Goal: Use online tool/utility: Utilize a website feature to perform a specific function

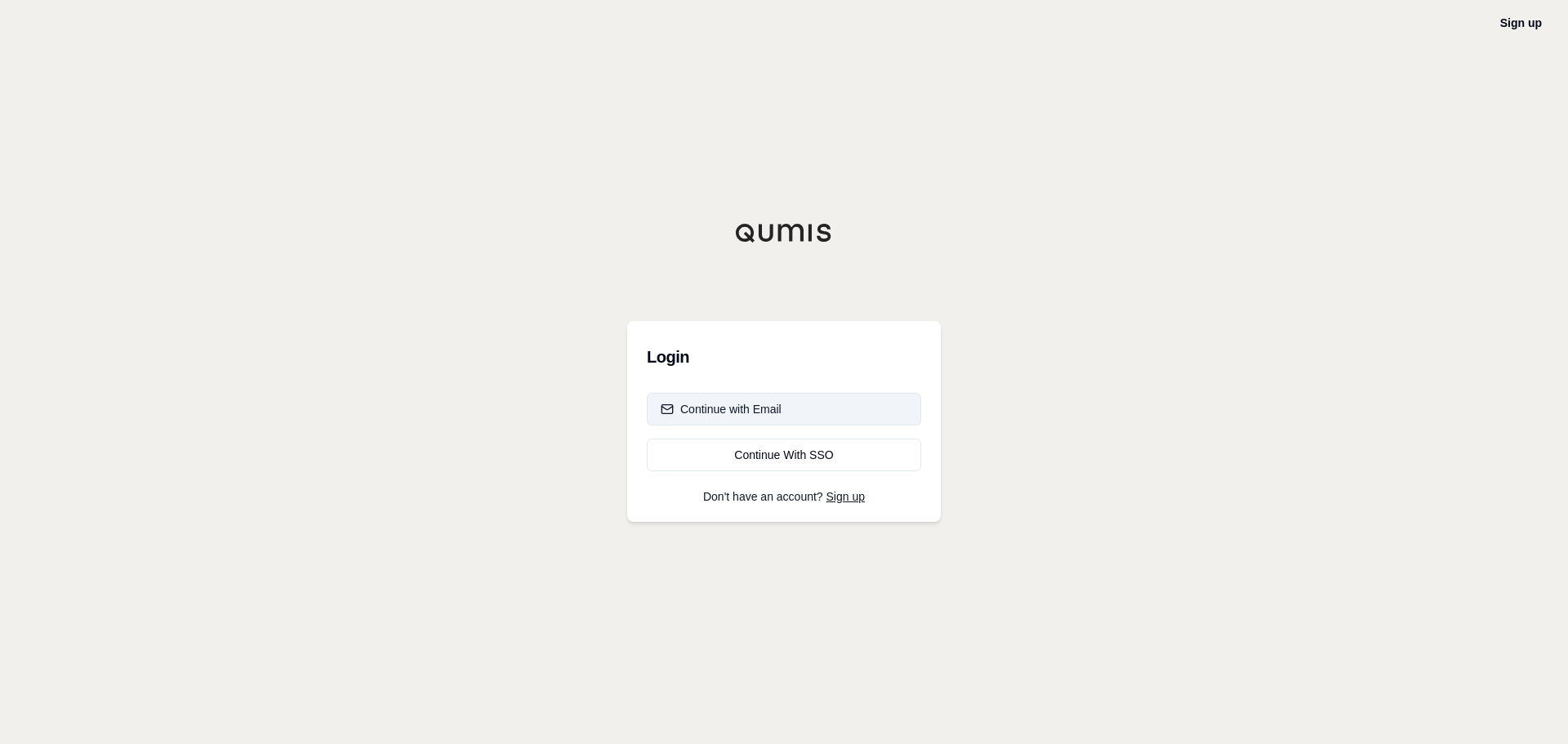
click at [787, 410] on button "Continue with Email" at bounding box center [784, 409] width 274 height 33
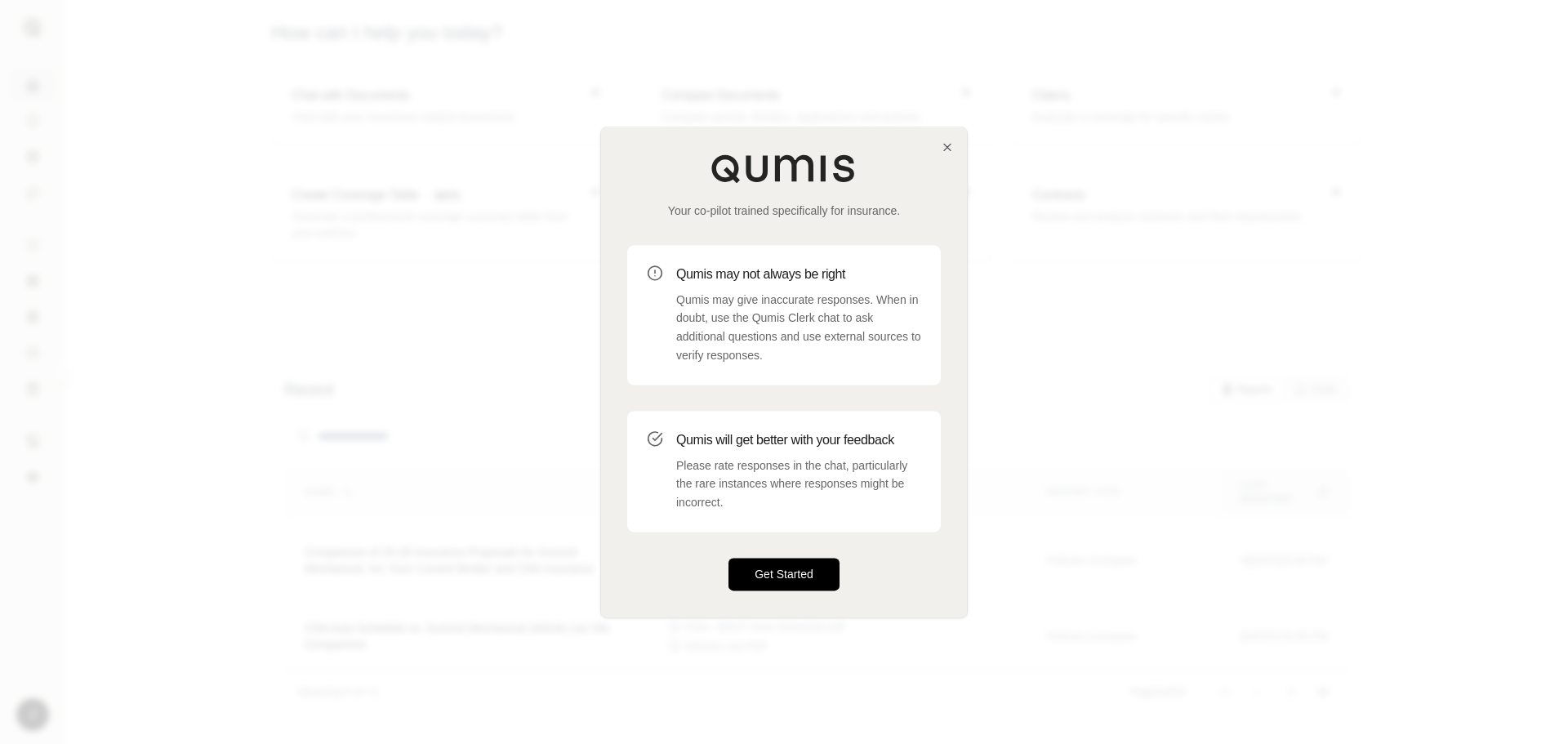
click at [774, 580] on button "Get Started" at bounding box center [784, 575] width 111 height 33
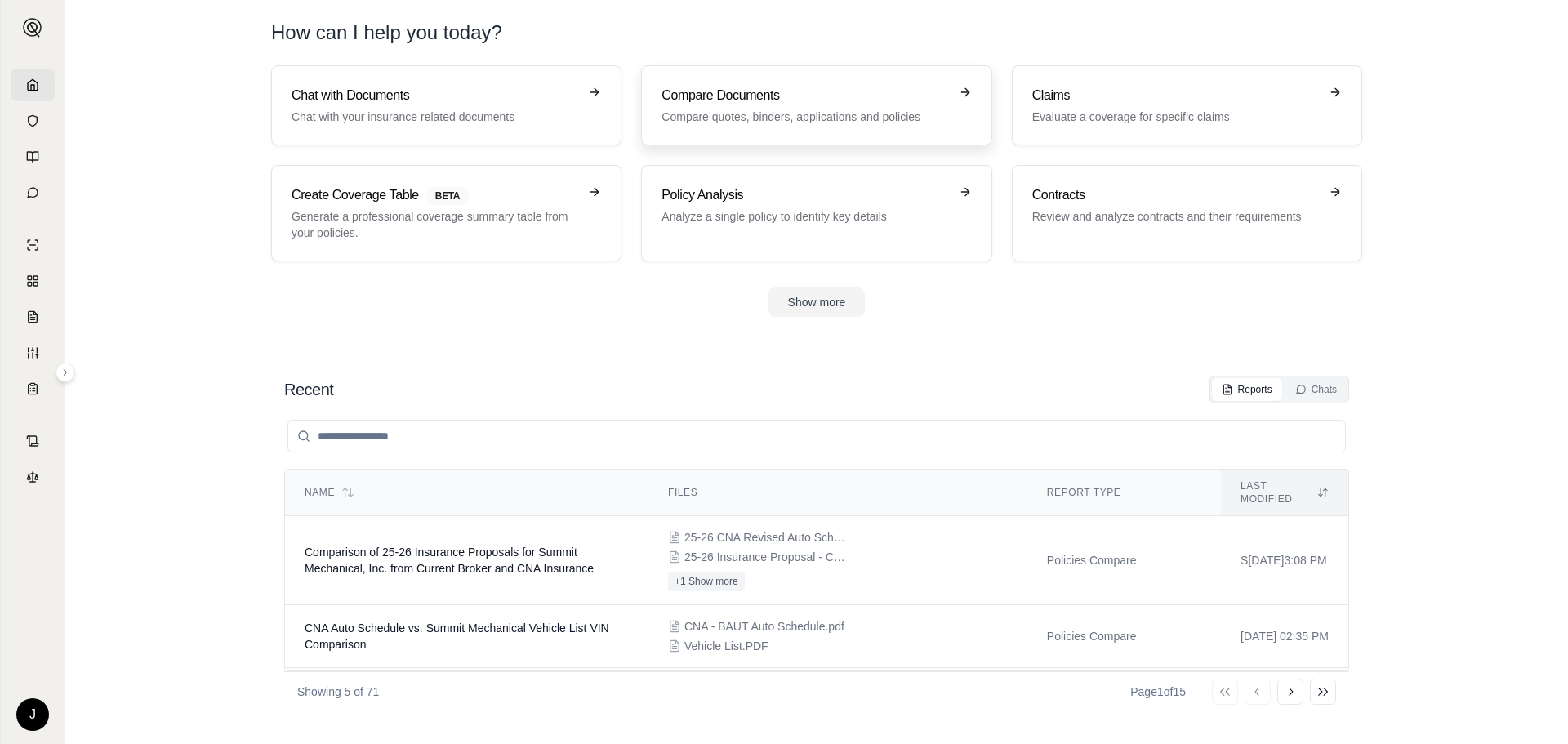
click at [852, 97] on h3 "Compare Documents" at bounding box center [805, 95] width 286 height 19
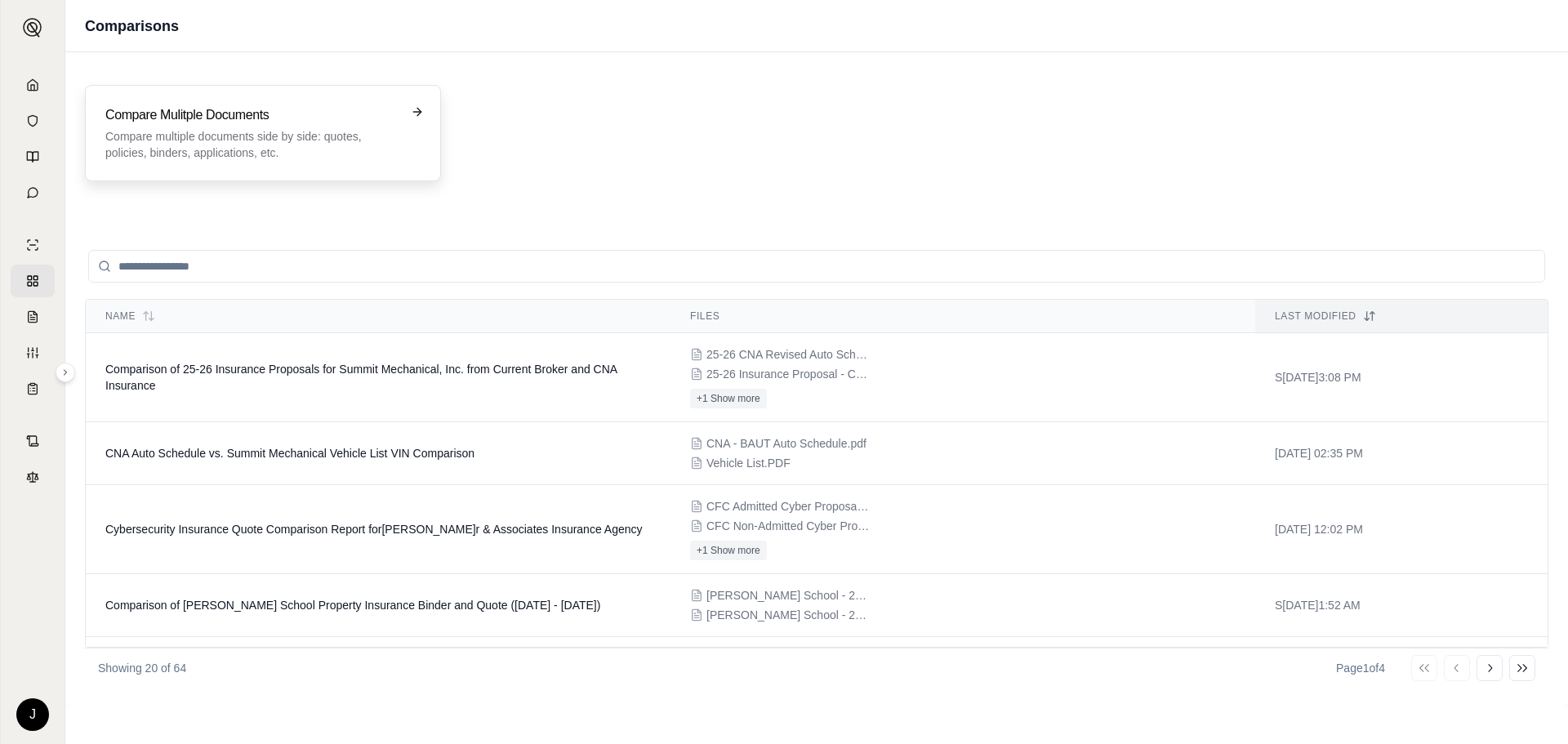
click at [211, 161] on div "Compare Mulitple Documents Compare multiple documents side by side: quotes, pol…" at bounding box center [263, 133] width 356 height 97
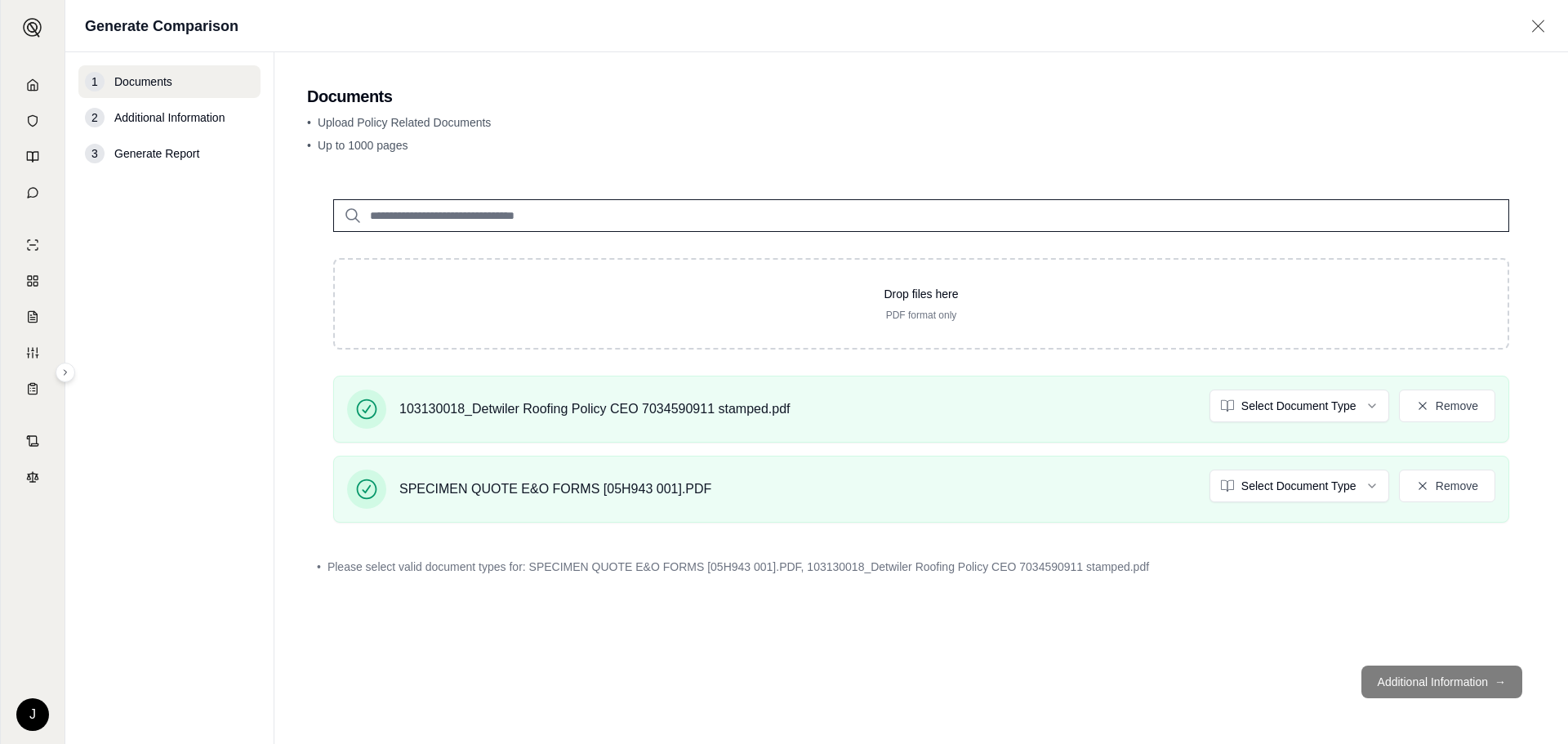
click at [1460, 675] on footer "Additional Information →" at bounding box center [922, 681] width 1228 height 58
click at [1231, 408] on html "J Generate Comparison 1 Documents 2 Additional Information 3 Generate Report Do…" at bounding box center [784, 372] width 1568 height 744
click at [1302, 487] on html "J Generate Comparison 1 Documents 2 Additional Information 3 Generate Report Do…" at bounding box center [784, 372] width 1568 height 744
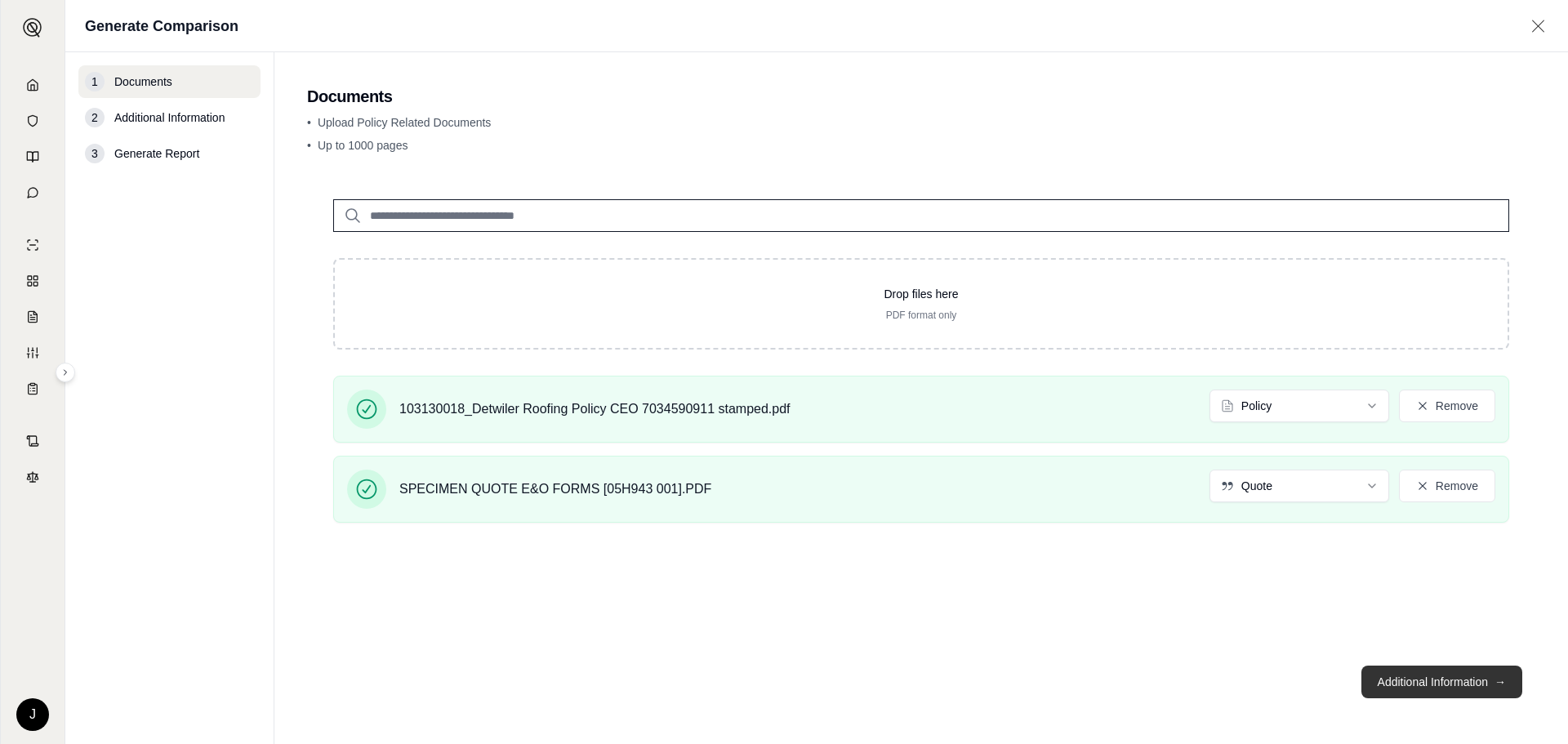
click at [1399, 676] on button "Additional Information →" at bounding box center [1442, 682] width 161 height 33
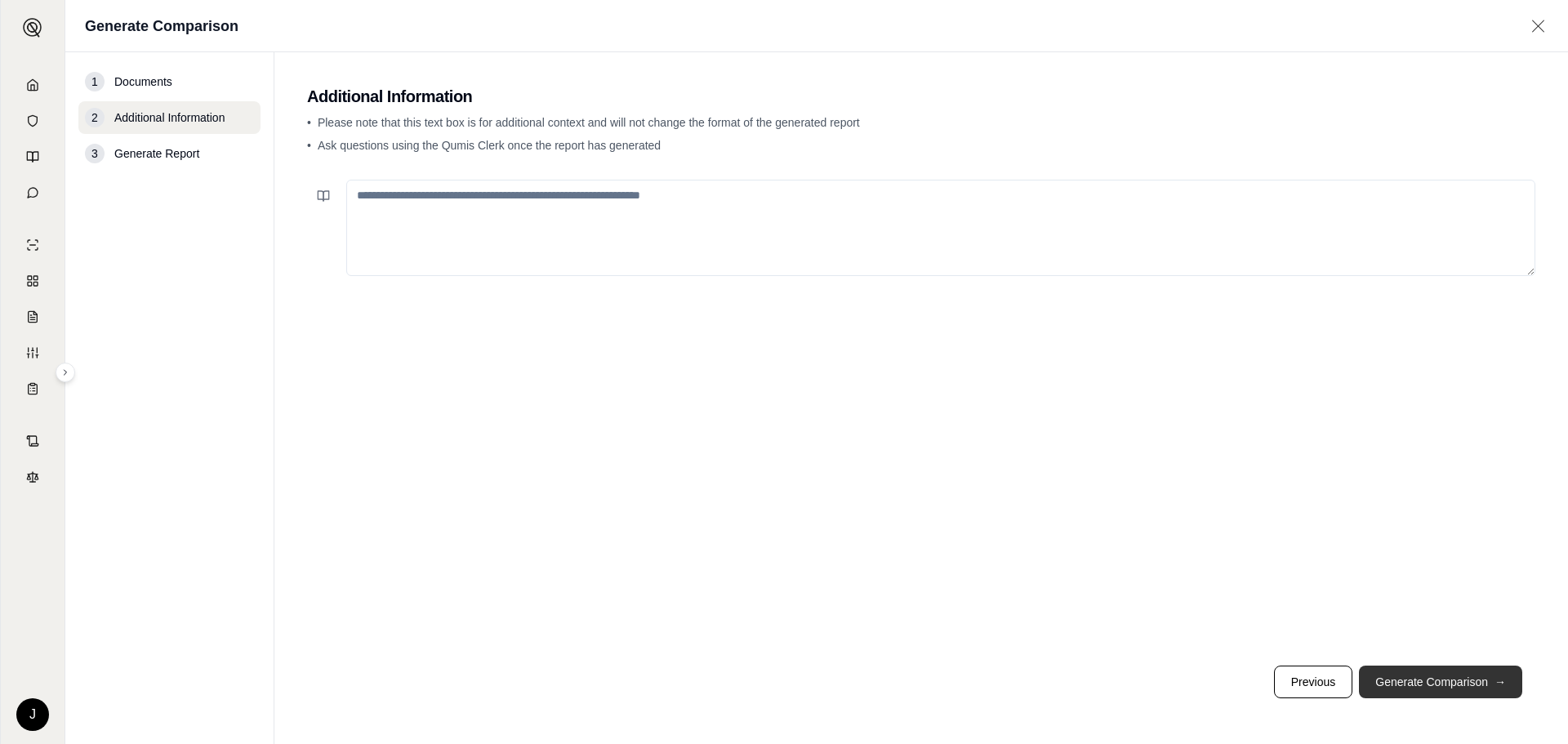
click at [1427, 688] on button "Generate Comparison →" at bounding box center [1440, 682] width 163 height 33
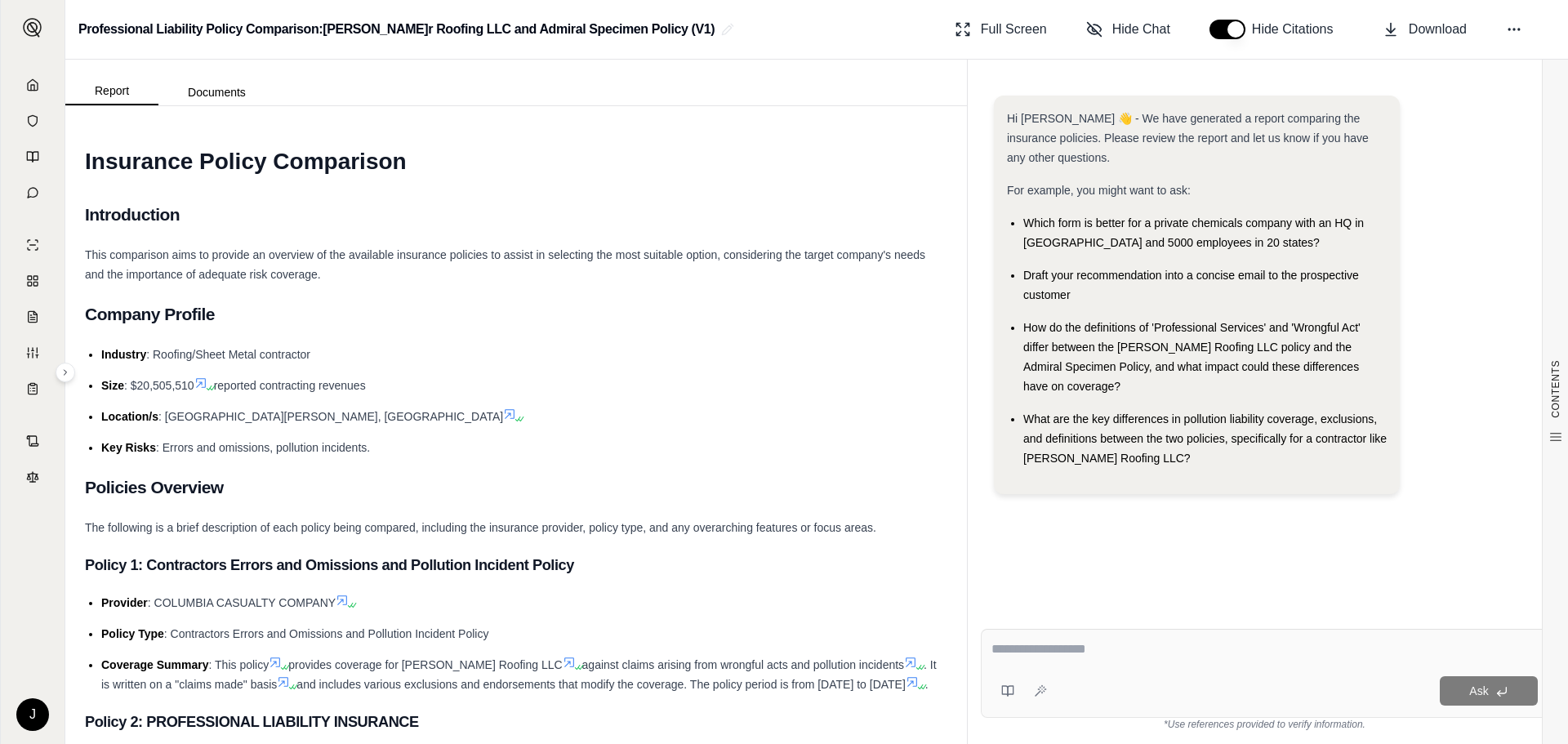
click at [529, 488] on h2 "Policies Overview" at bounding box center [516, 487] width 862 height 34
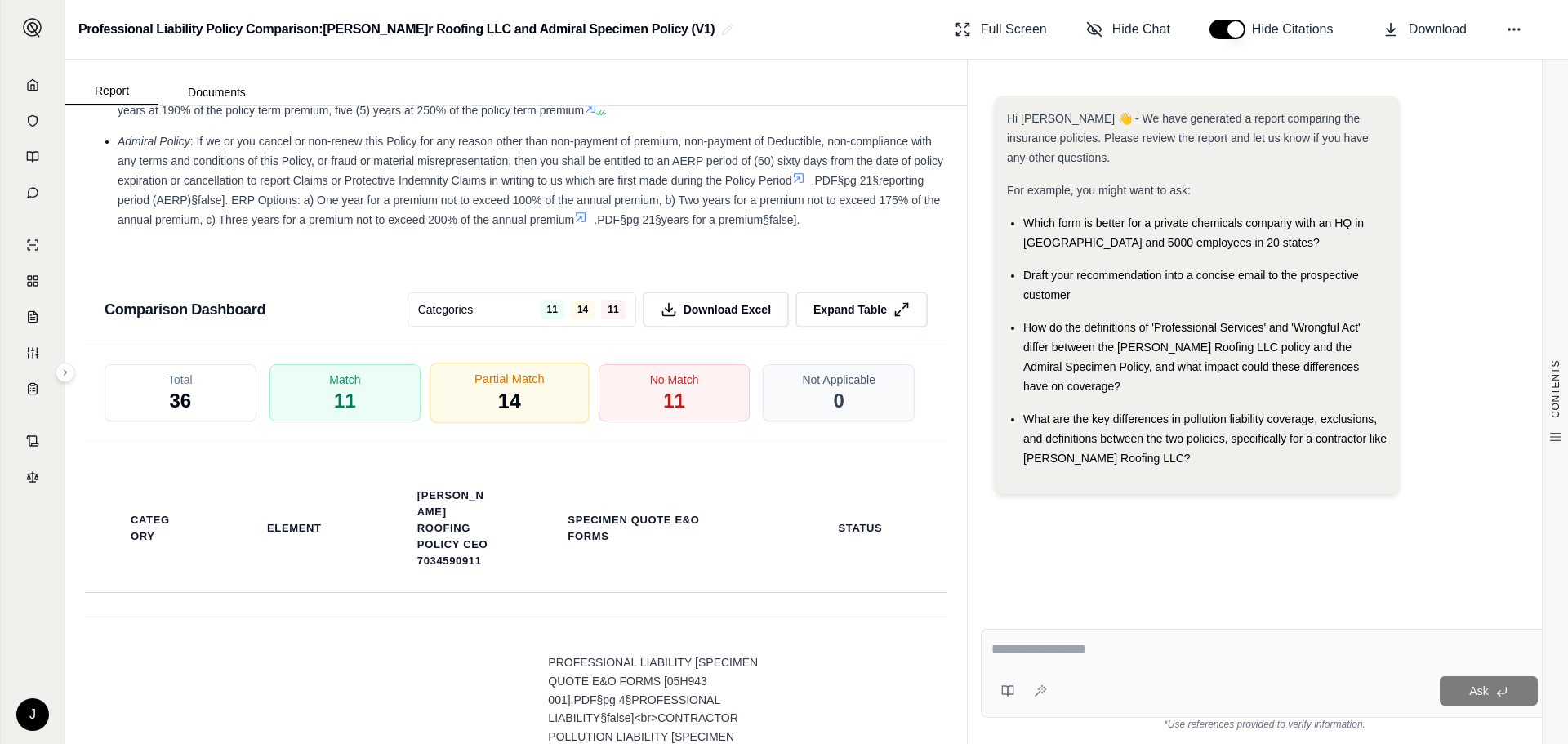
scroll to position [3758, 0]
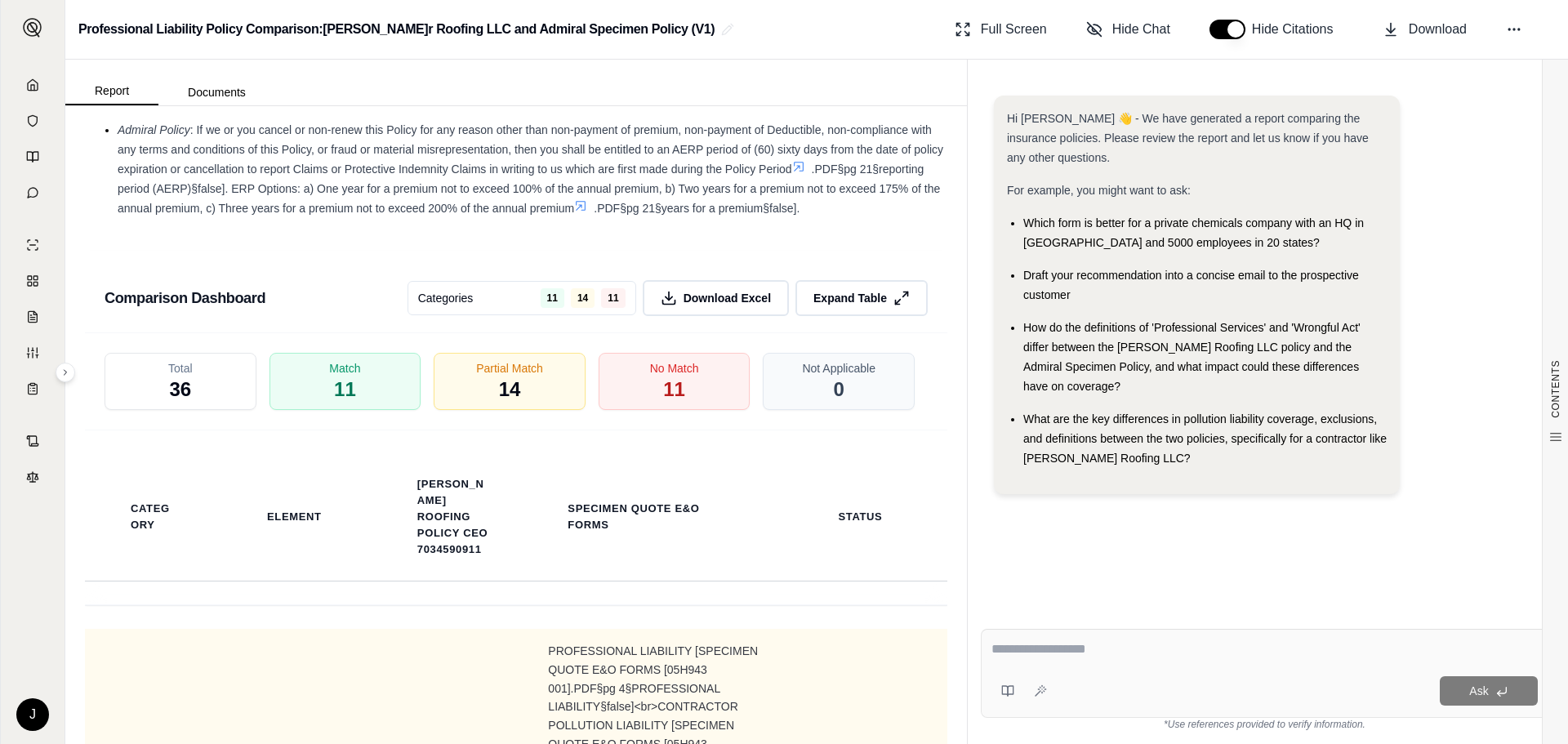
drag, startPoint x: 134, startPoint y: 652, endPoint x: 147, endPoint y: 650, distance: 13.2
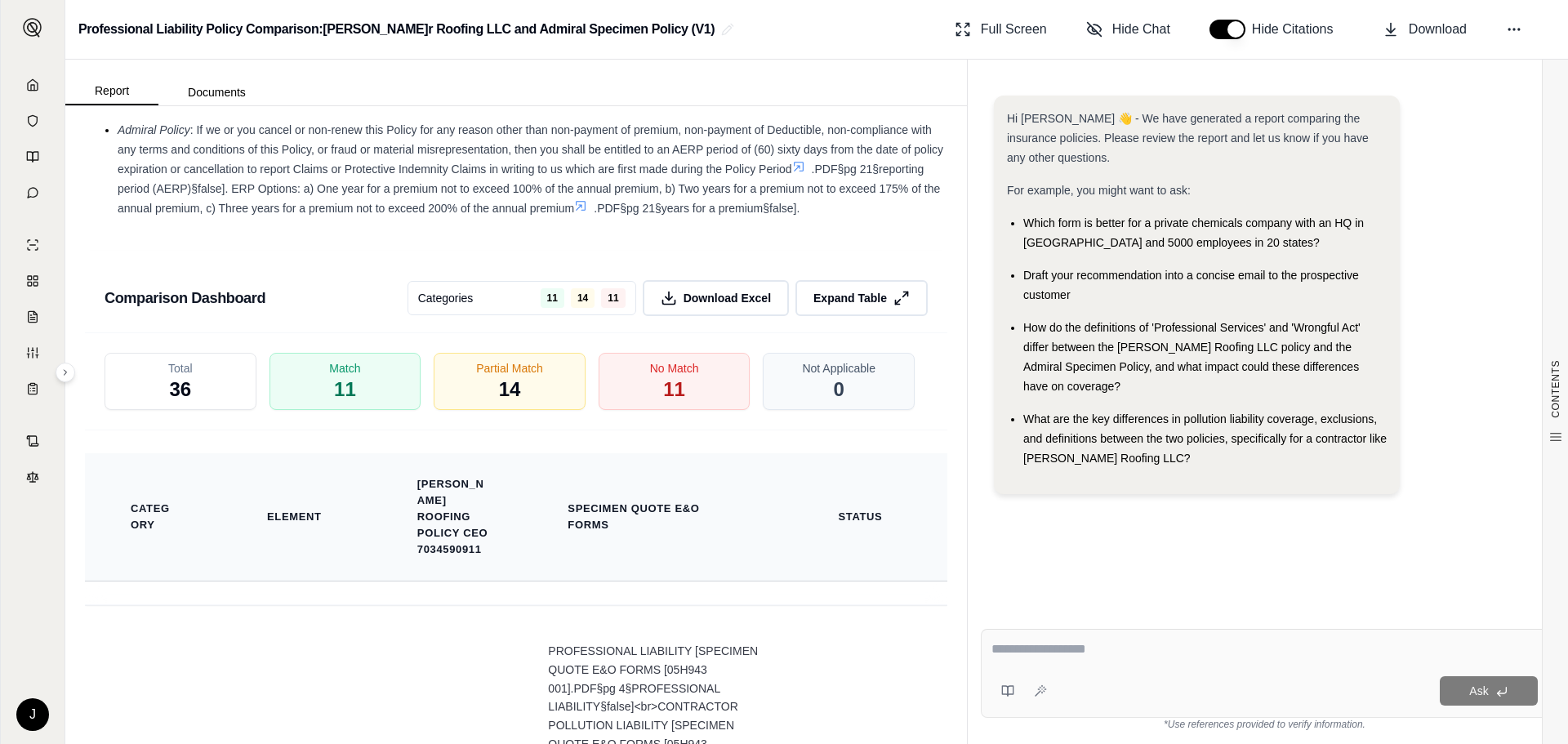
drag, startPoint x: 147, startPoint y: 650, endPoint x: 544, endPoint y: 453, distance: 443.2
click at [544, 453] on th "Specimen Quote E&O Forms" at bounding box center [654, 517] width 252 height 128
click at [645, 387] on div "No Match 11" at bounding box center [674, 381] width 159 height 60
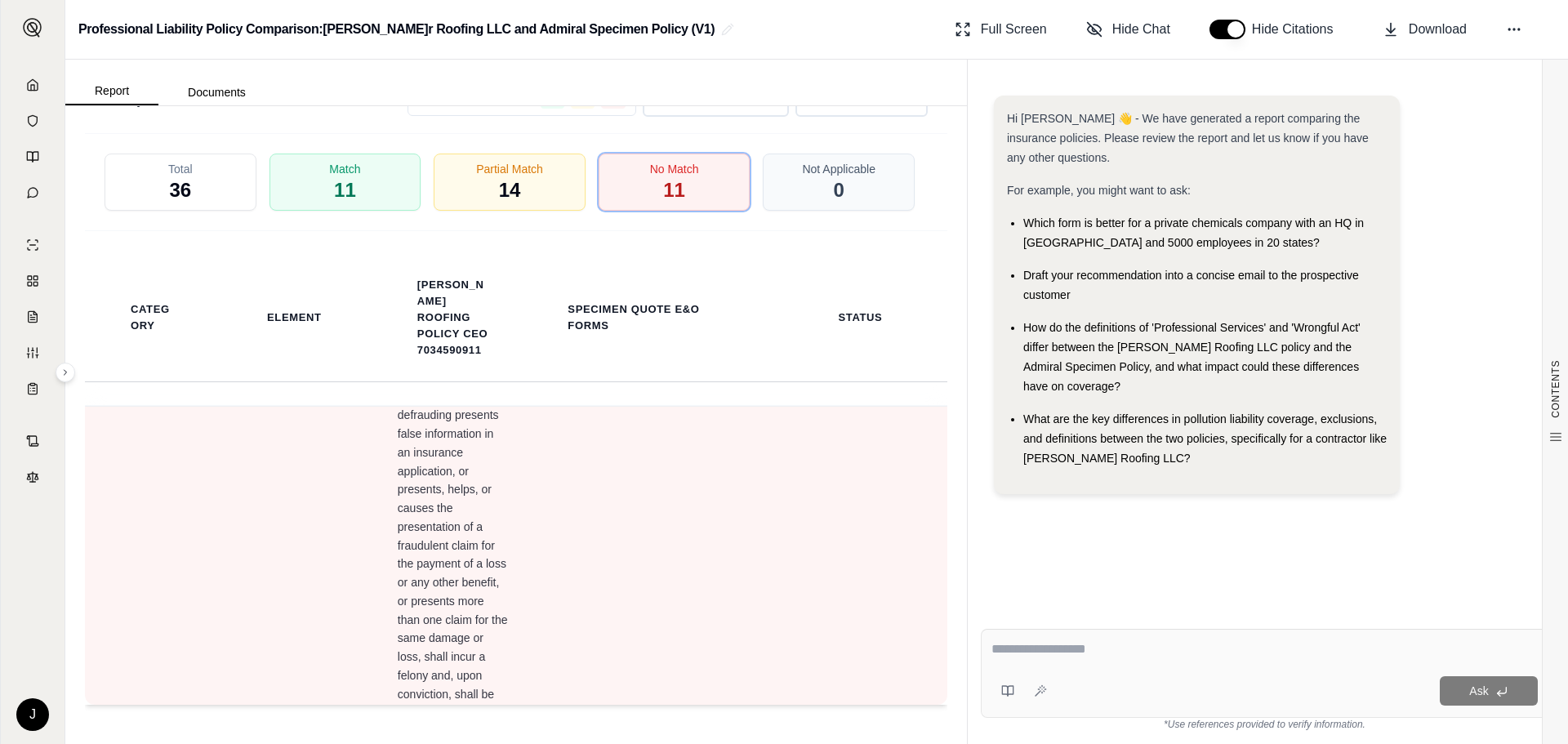
scroll to position [6265, 0]
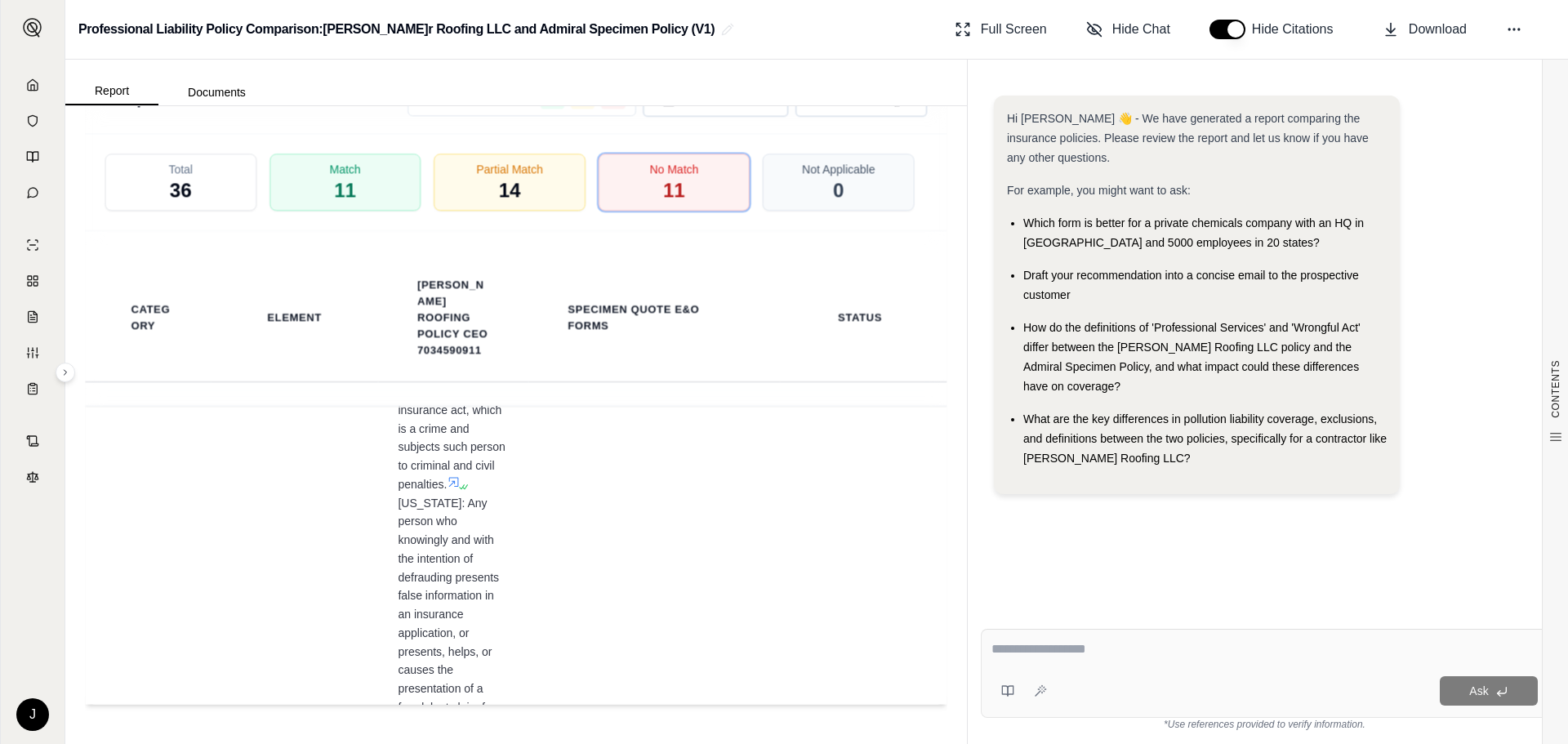
click at [1048, 642] on textarea at bounding box center [1265, 649] width 546 height 19
type textarea "**********"
click at [1461, 687] on button "Ask" at bounding box center [1489, 691] width 98 height 30
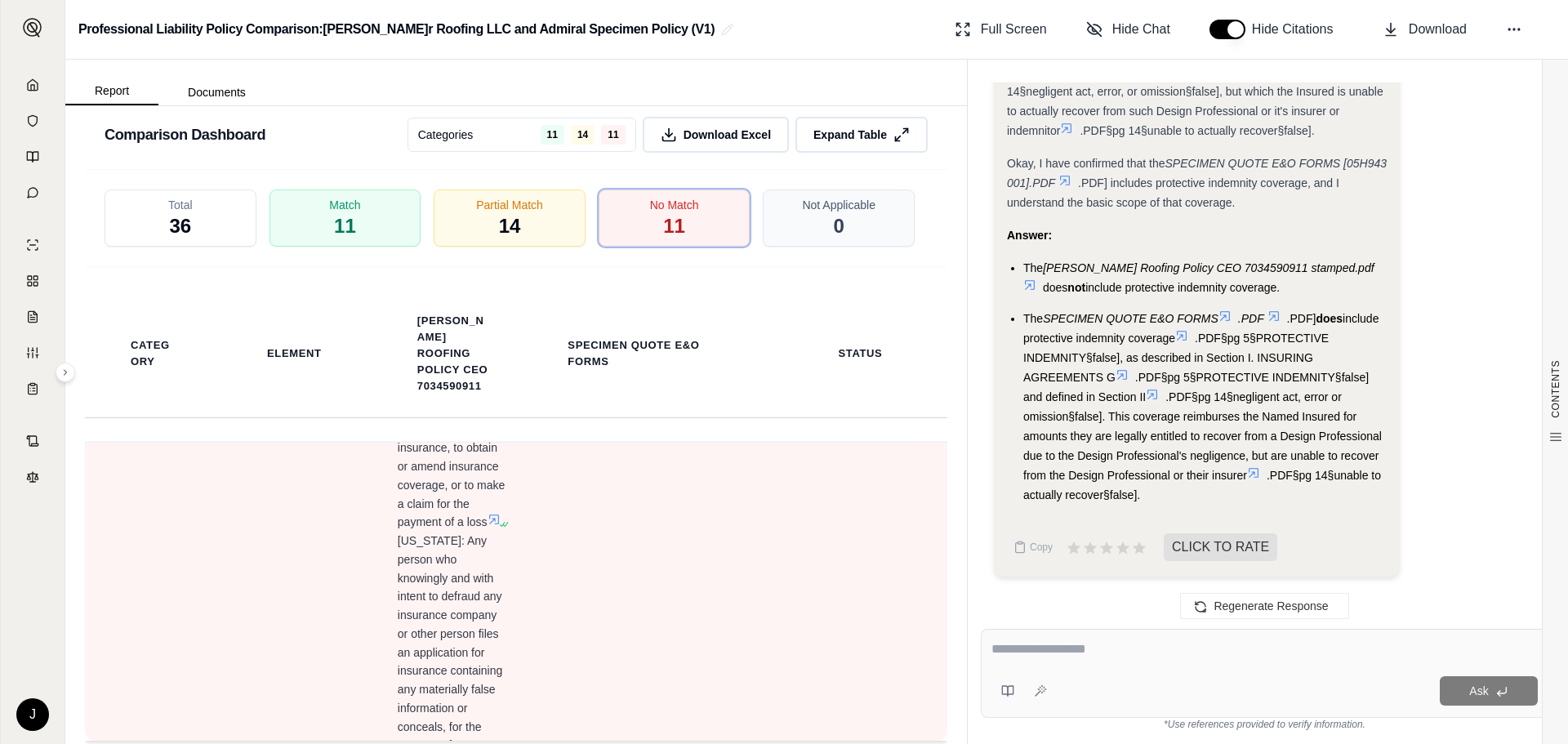
scroll to position [3161, 0]
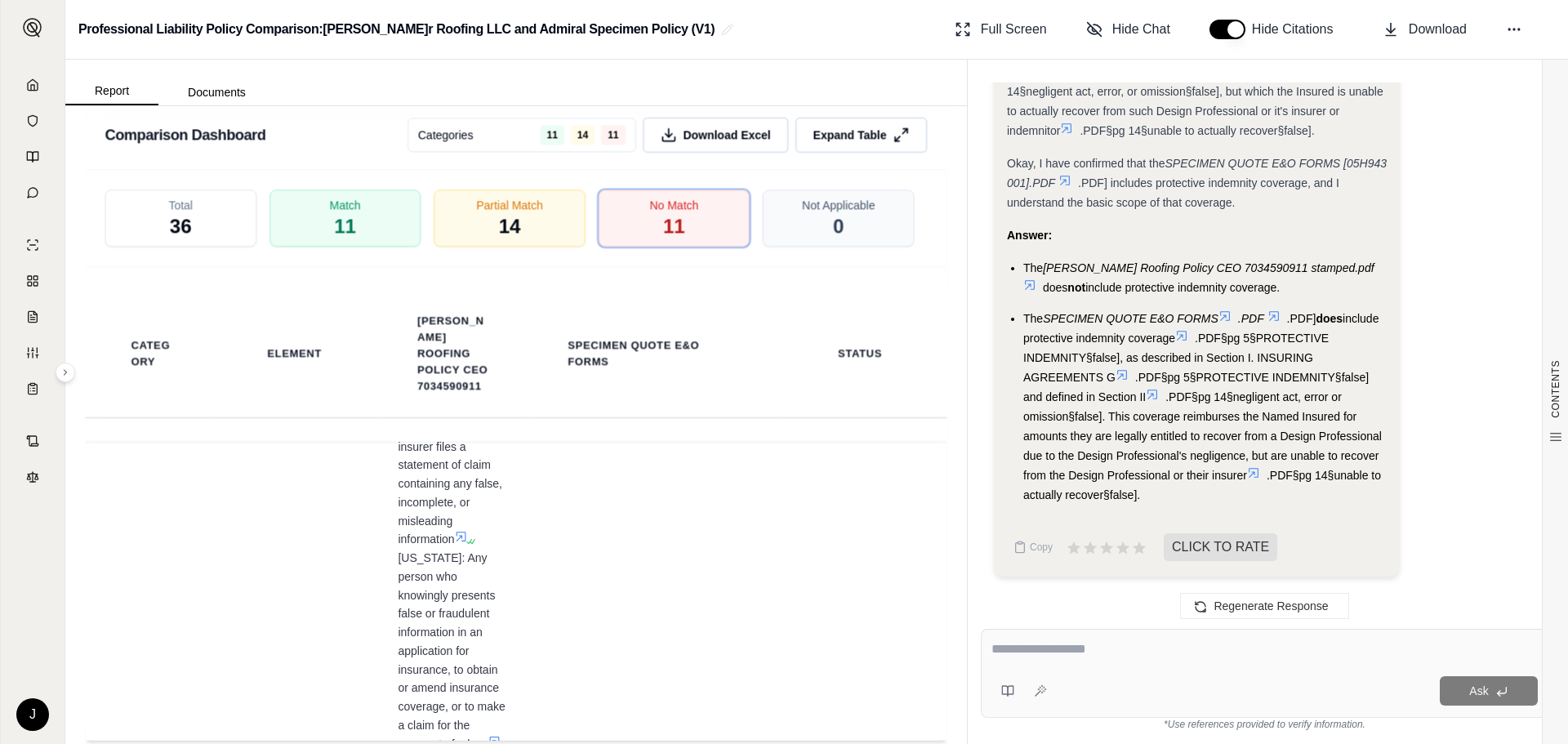
click at [1060, 654] on textarea at bounding box center [1265, 649] width 546 height 19
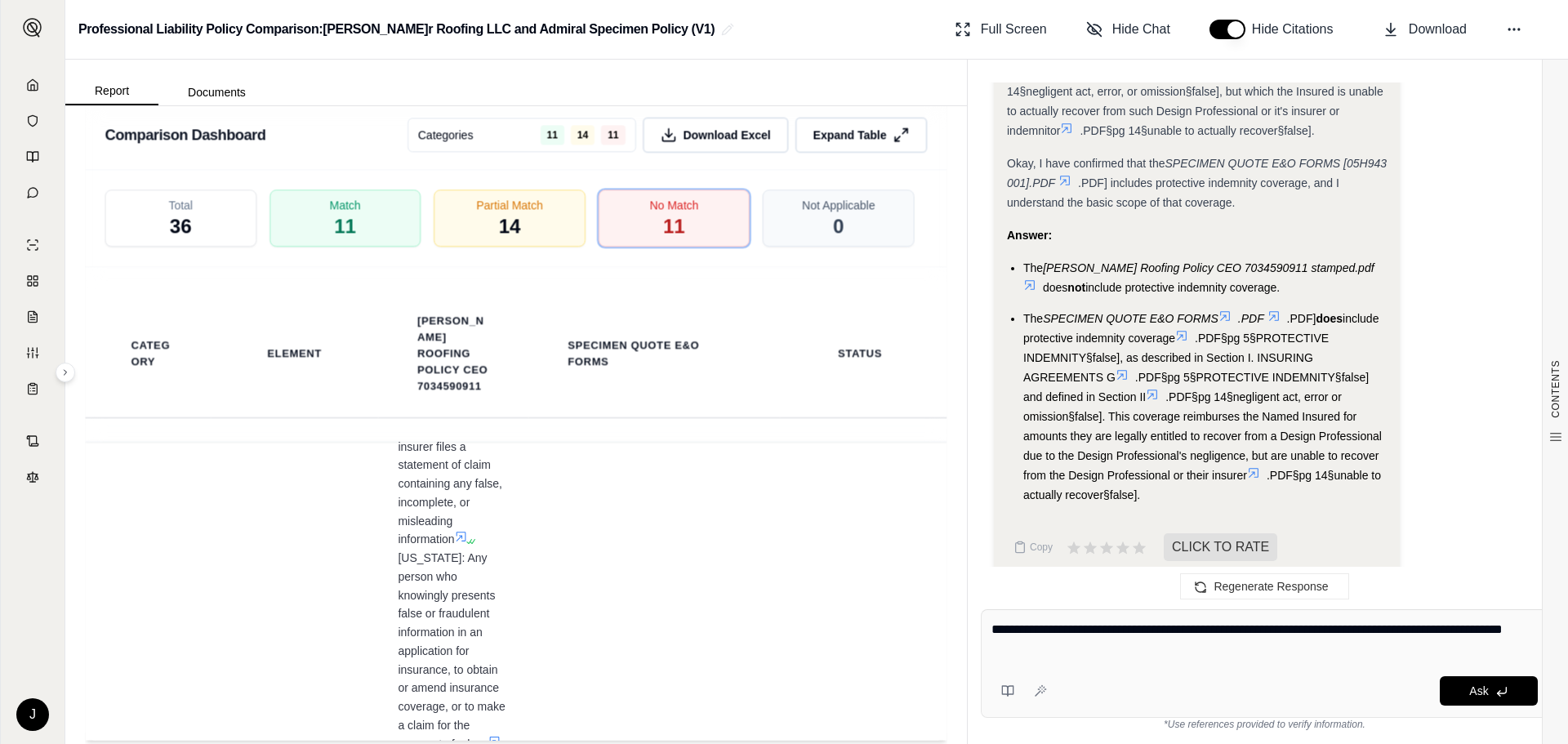
type textarea "**********"
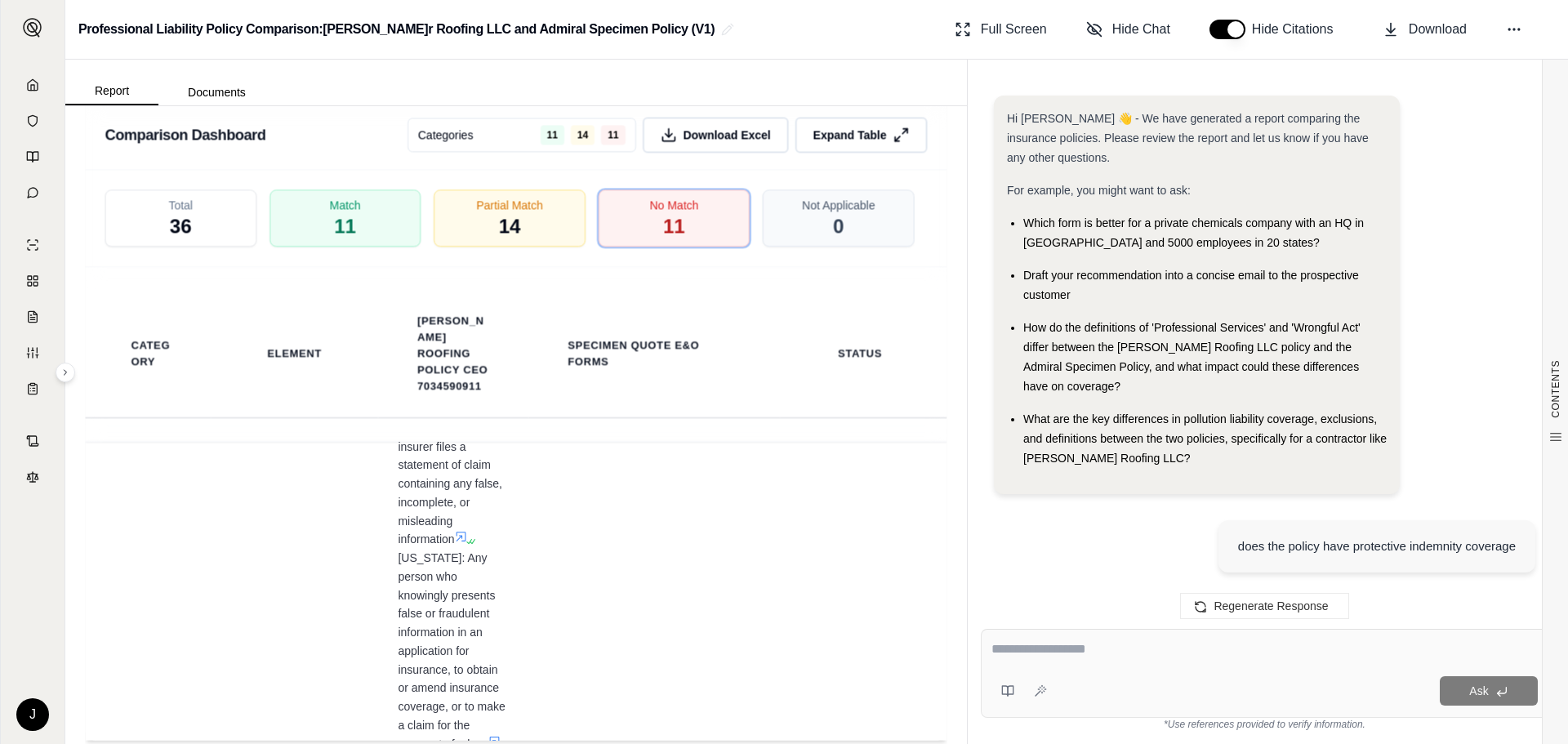
scroll to position [3532, 0]
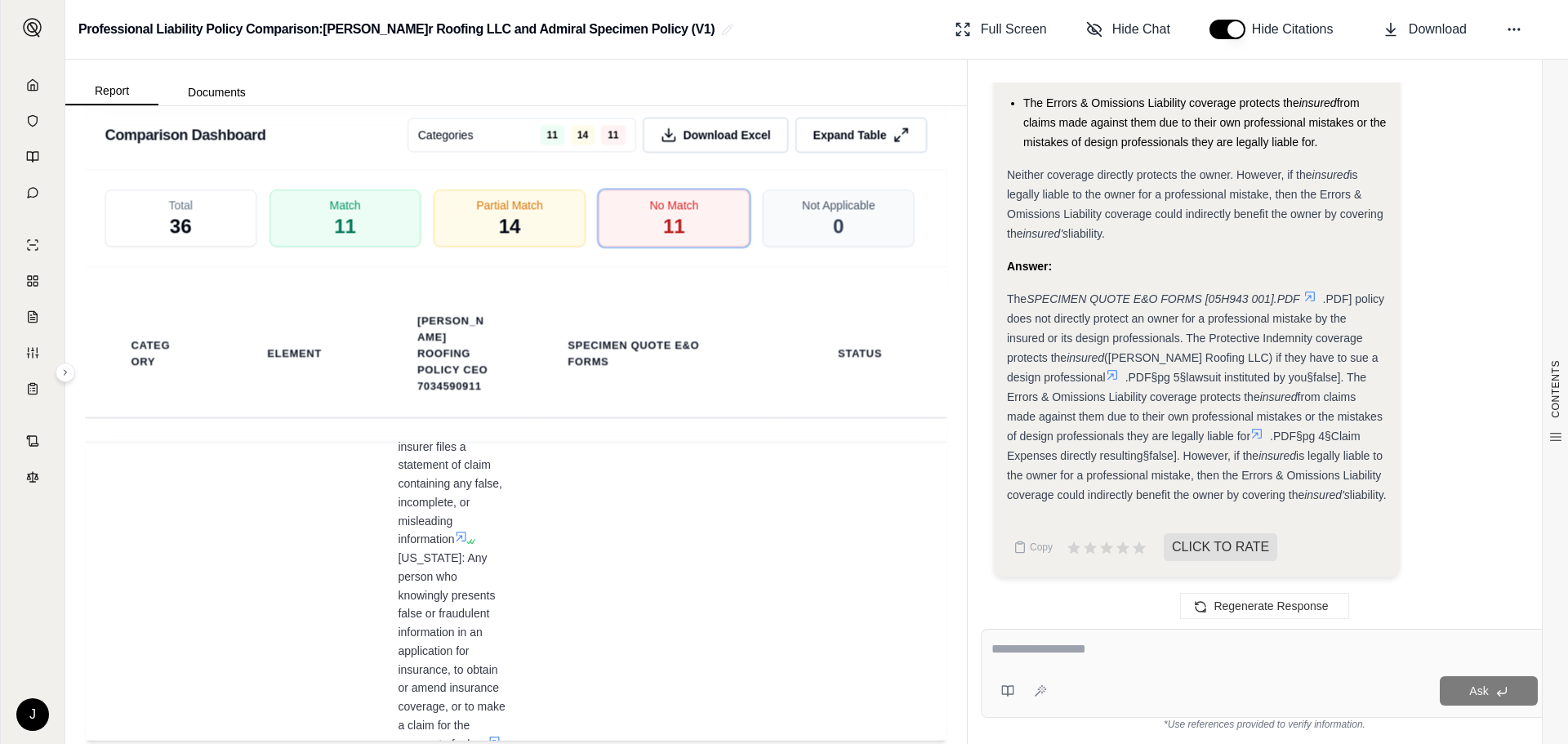
click at [1106, 369] on icon at bounding box center [1112, 375] width 13 height 13
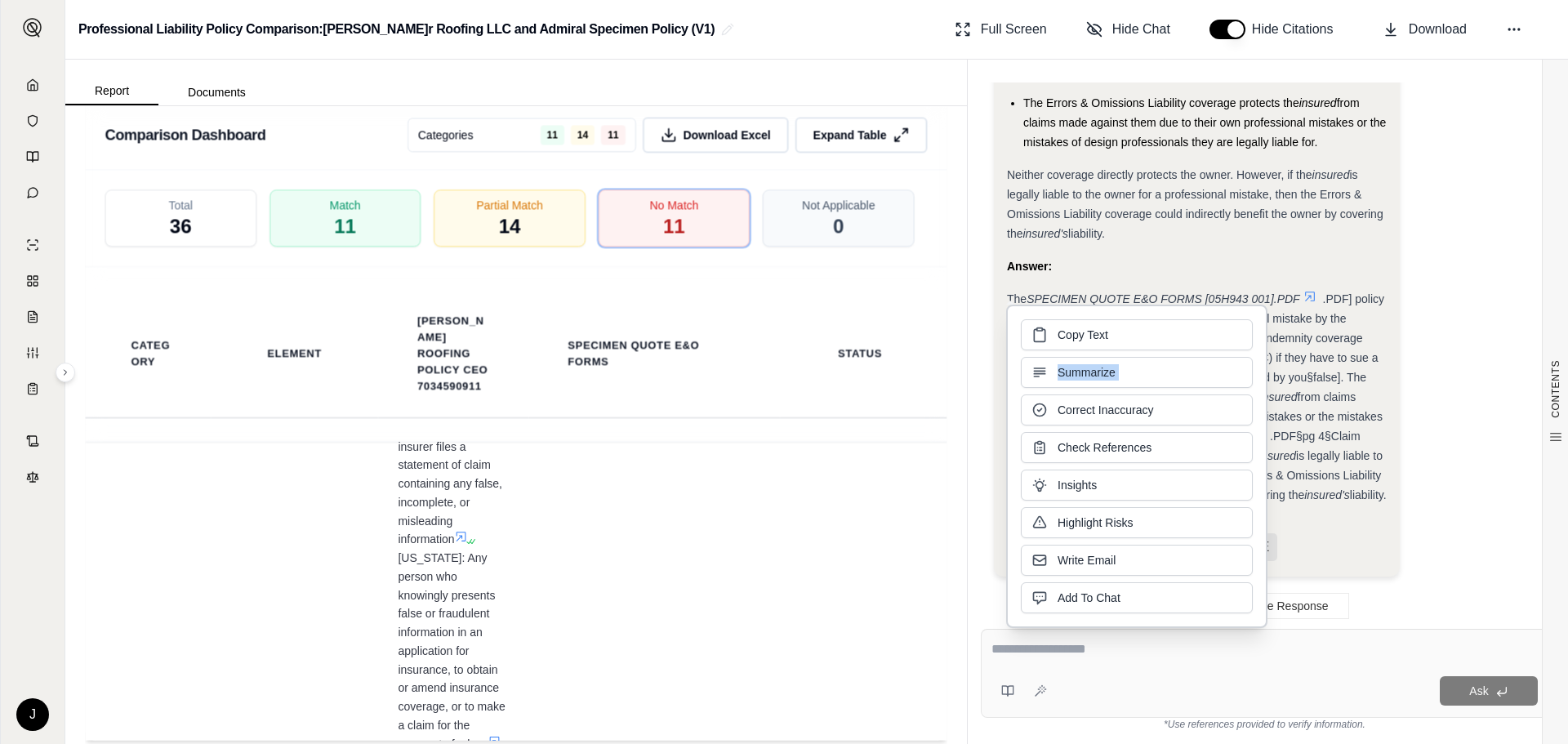
click at [1076, 356] on div "Copy Text Summarize Correct Inaccuracy Check References Insights Highlight Risk…" at bounding box center [1137, 466] width 232 height 294
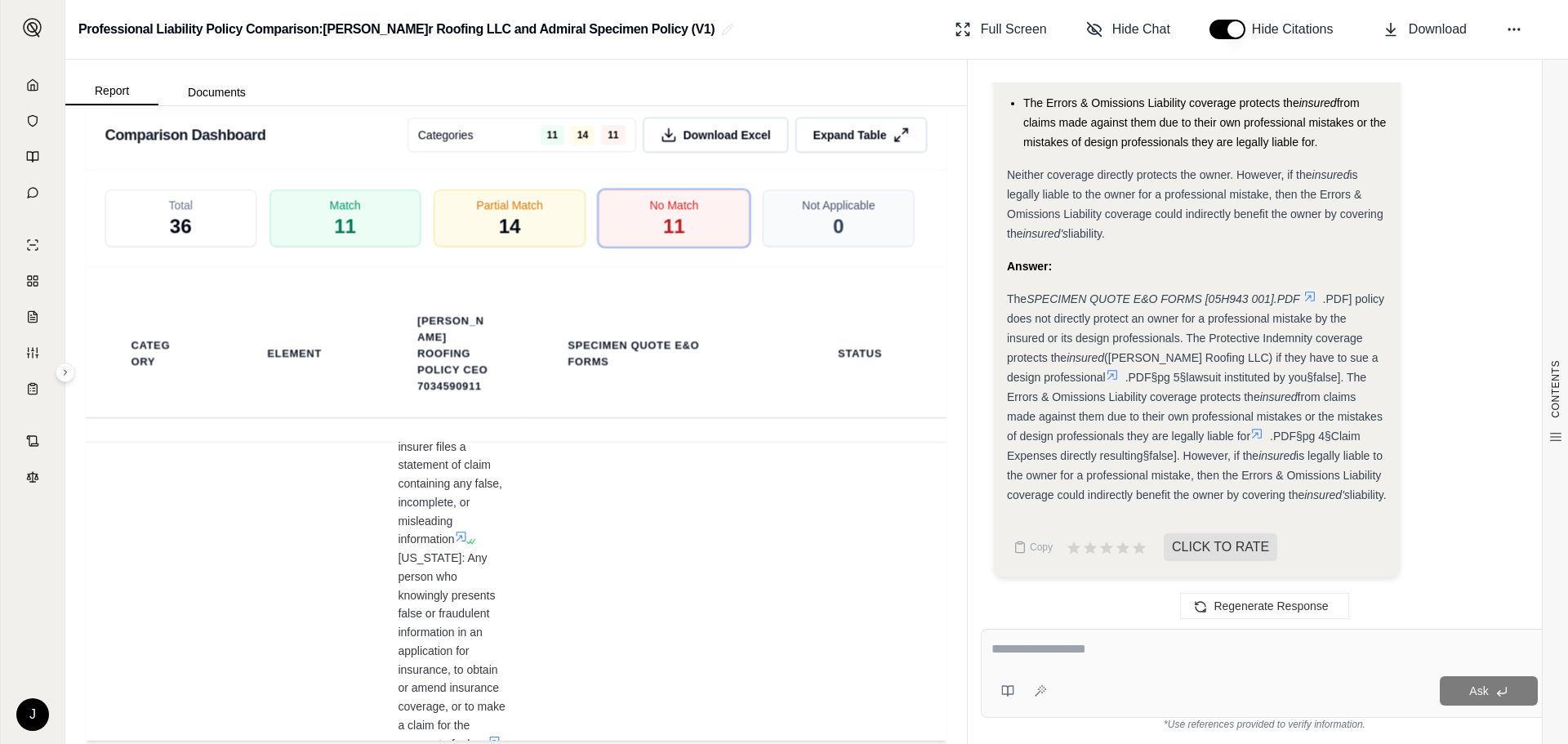
click at [1106, 369] on icon at bounding box center [1112, 375] width 13 height 13
click at [1055, 286] on div "File: SPECIMEN QUOTE E&O FORMS [05H943 001 Page: File: SPECIMEN QUOTE E&O FORMS…" at bounding box center [1082, 315] width 307 height 60
click at [1106, 369] on icon at bounding box center [1112, 375] width 13 height 13
click at [1061, 319] on span "Page:" at bounding box center [1082, 325] width 272 height 16
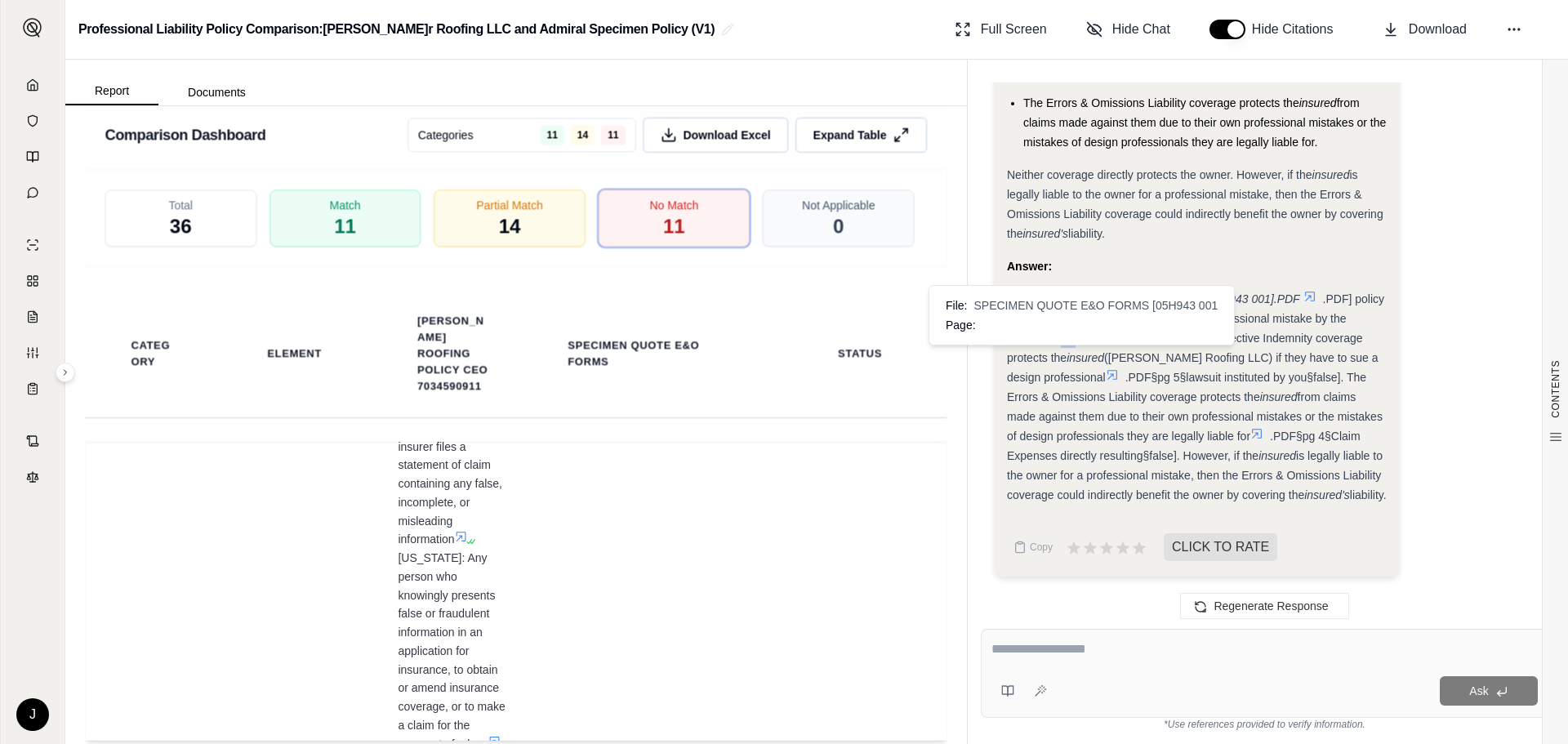
click at [1061, 319] on span ".PDF] policy does not directly protect an owner for a professional mistake by t…" at bounding box center [1195, 328] width 377 height 72
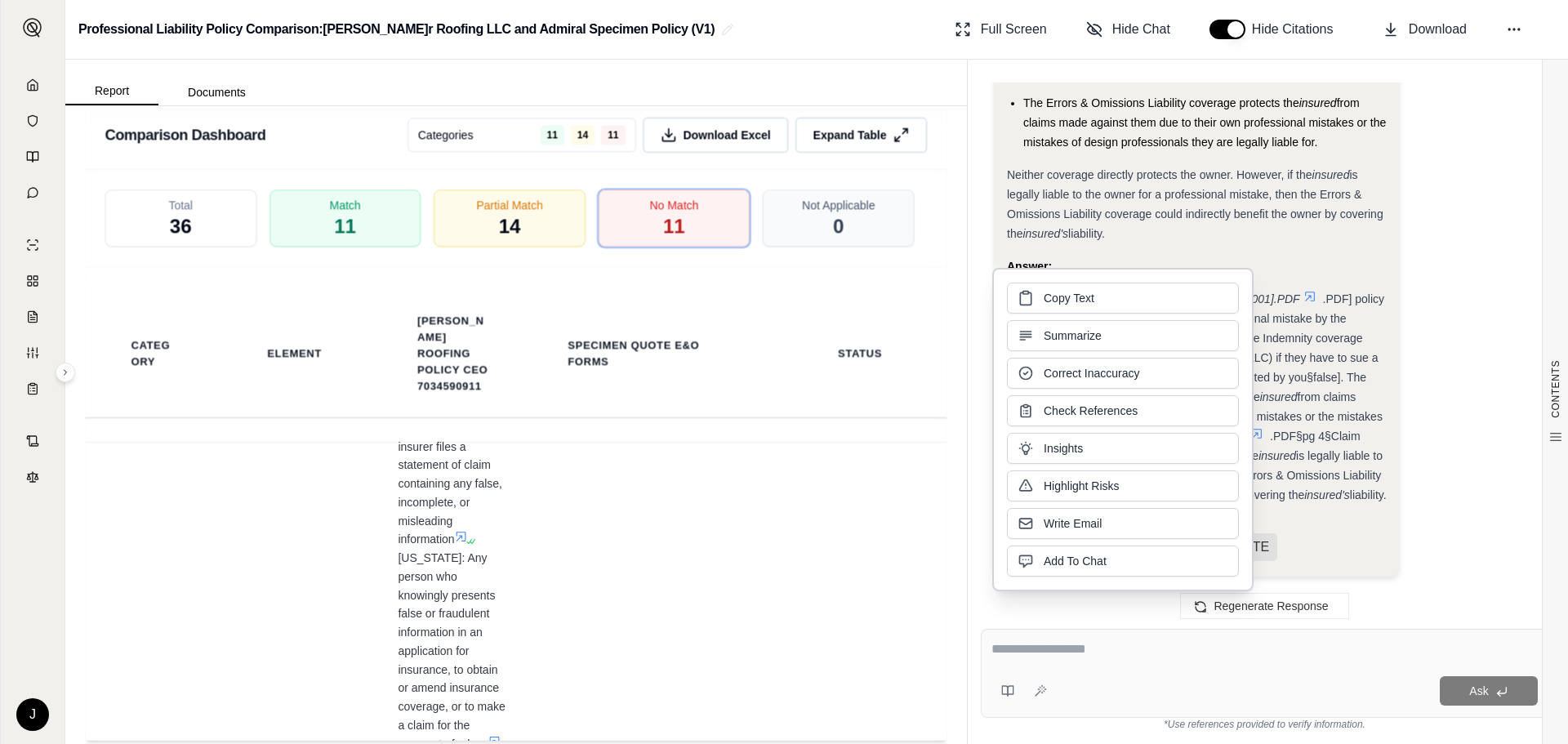
click at [1305, 423] on div "The SPECIMEN QUOTE E&O FORMS [05H943 001].PDF .PDF] policy does not directly pr…" at bounding box center [1197, 397] width 380 height 216
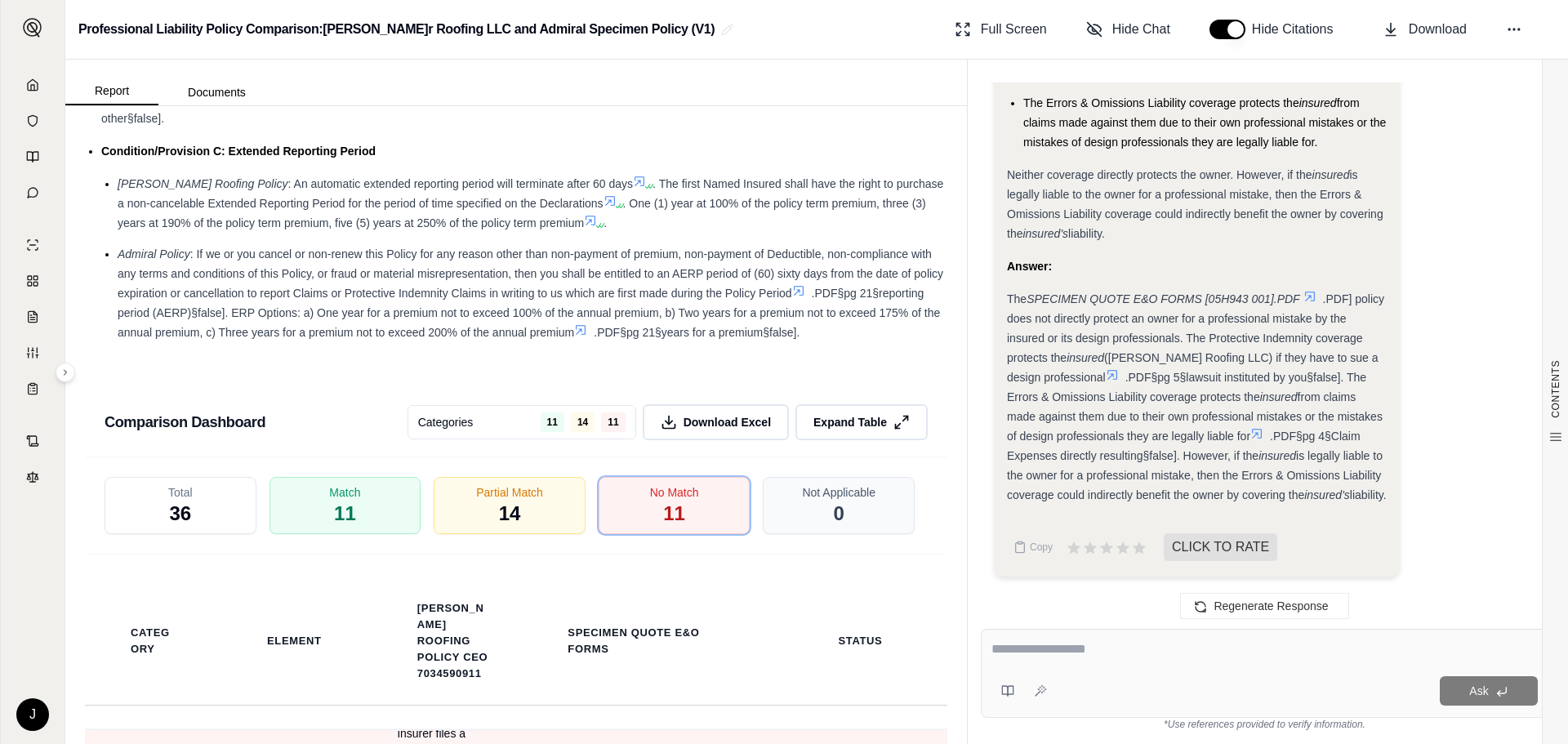
scroll to position [3631, 0]
click at [1014, 647] on textarea at bounding box center [1265, 649] width 546 height 19
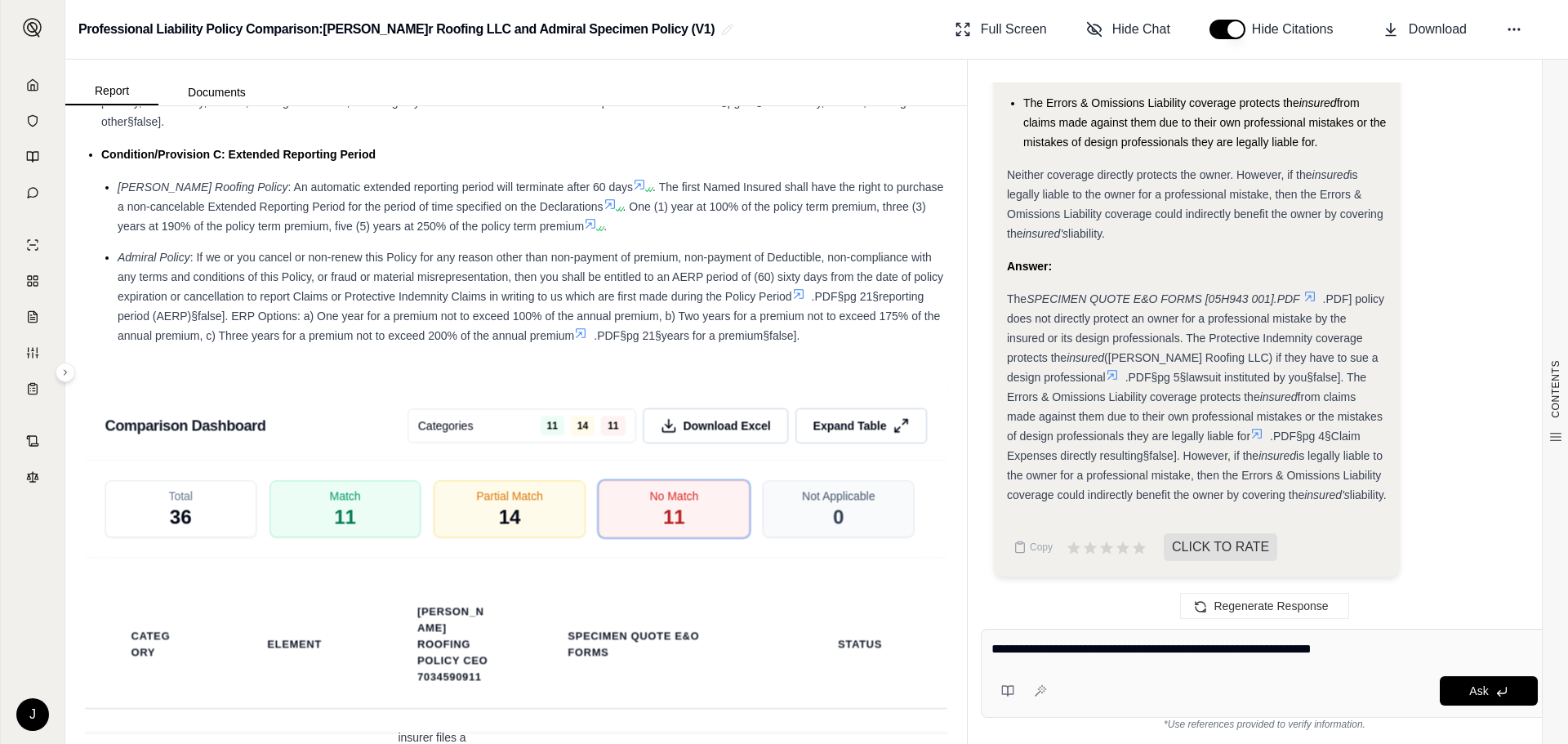
type textarea "**********"
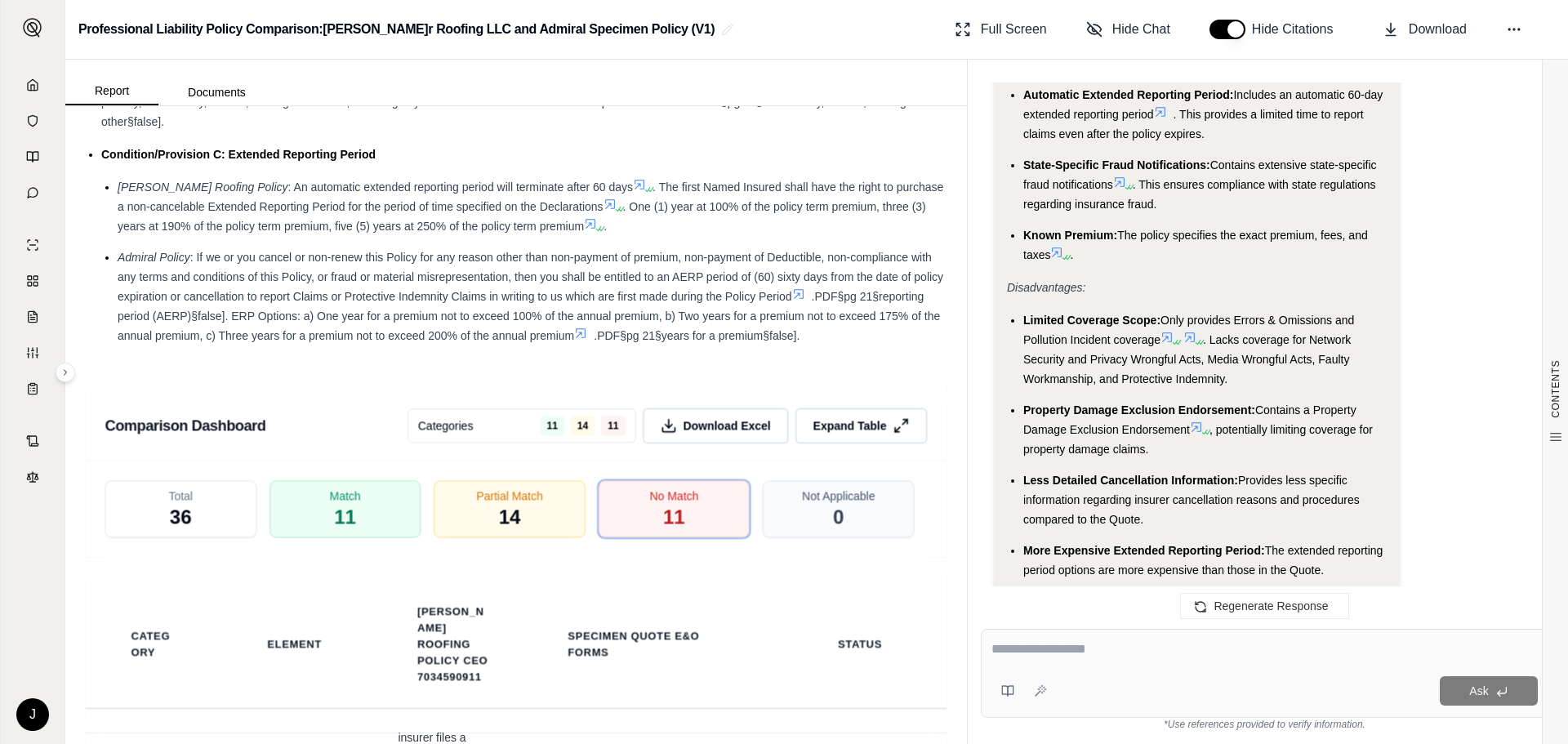
scroll to position [4692, 0]
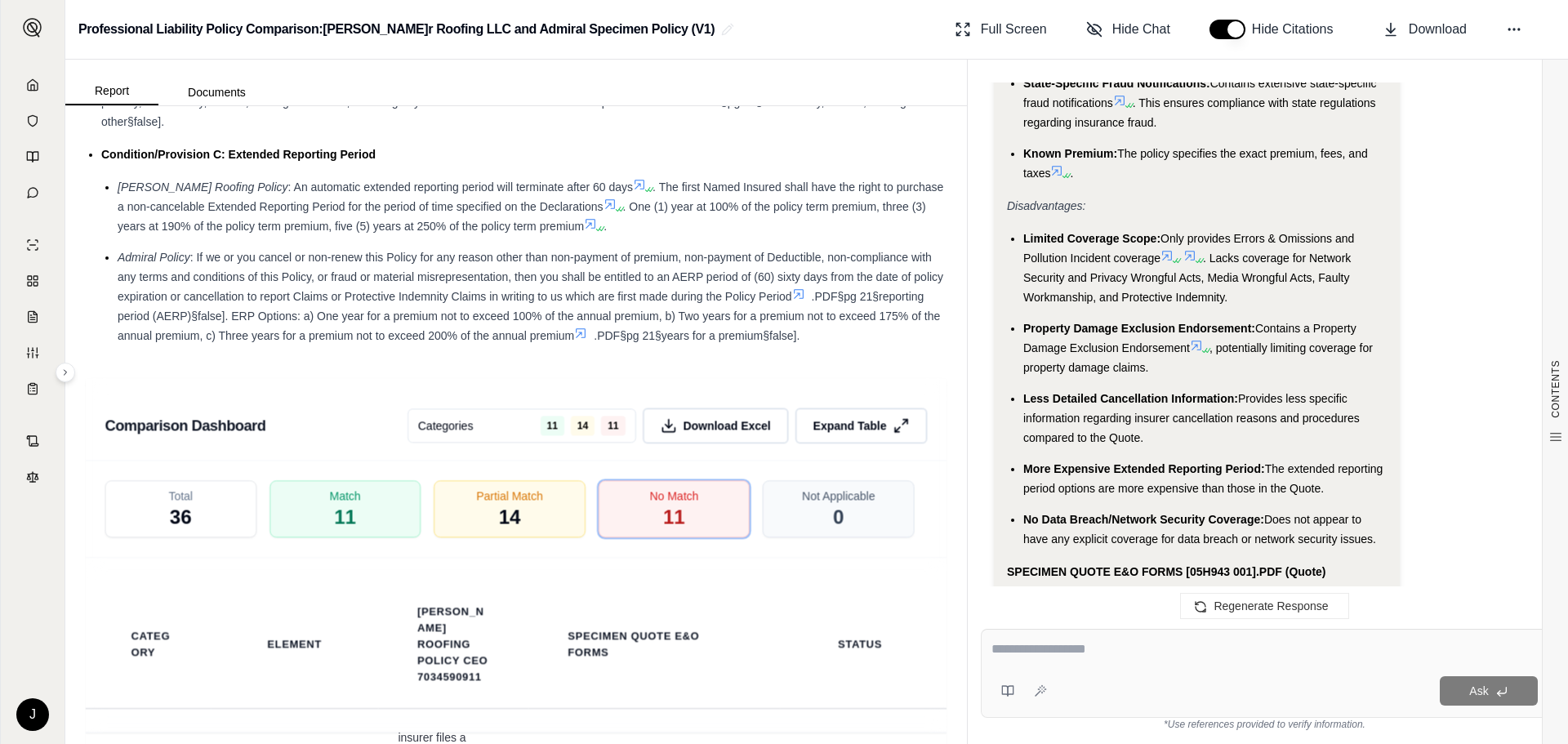
click at [1169, 256] on icon at bounding box center [1166, 255] width 13 height 13
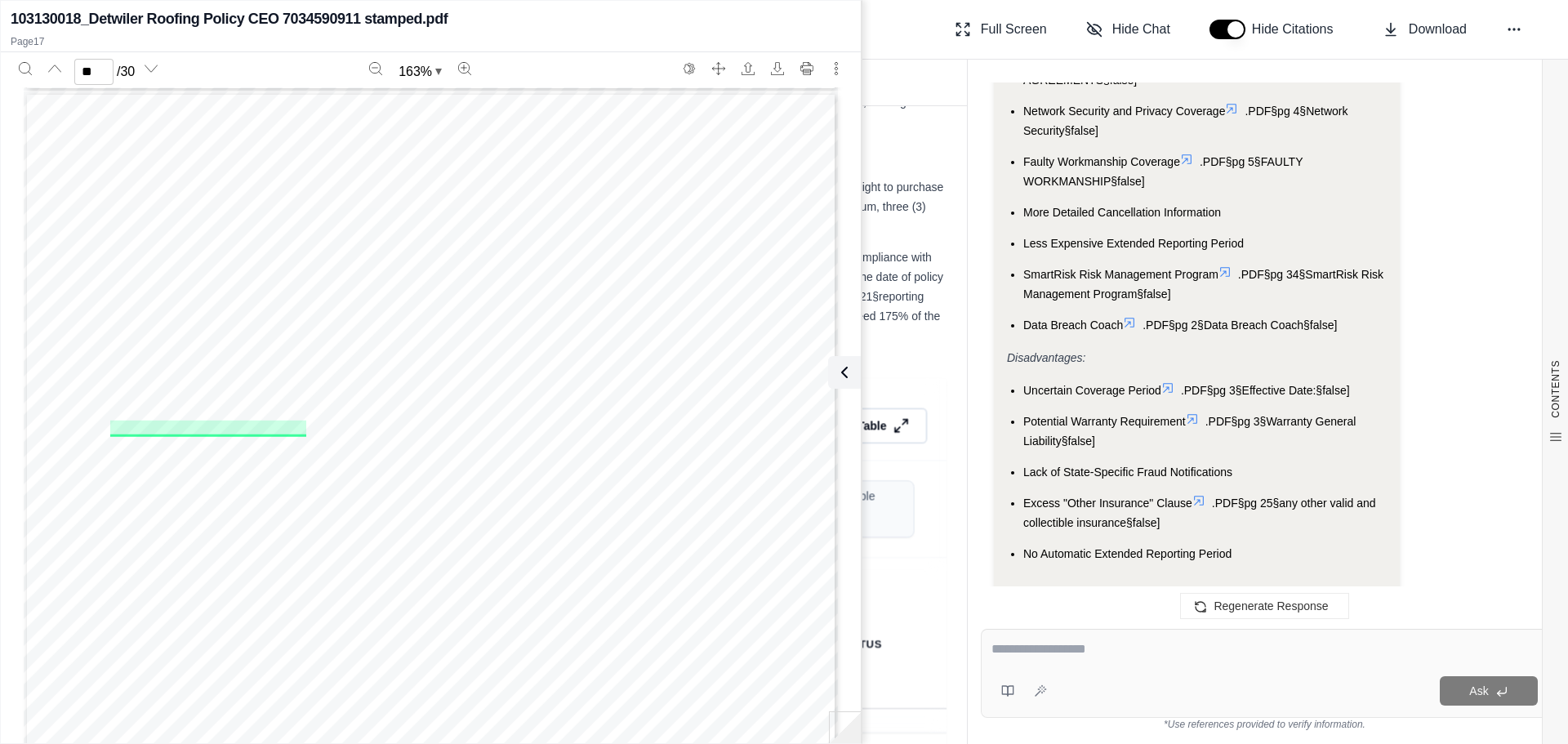
scroll to position [16867, 0]
type input "**"
click at [895, 236] on ul "[PERSON_NAME] Roofing Policy : An automatic extended reporting period will term…" at bounding box center [524, 261] width 846 height 169
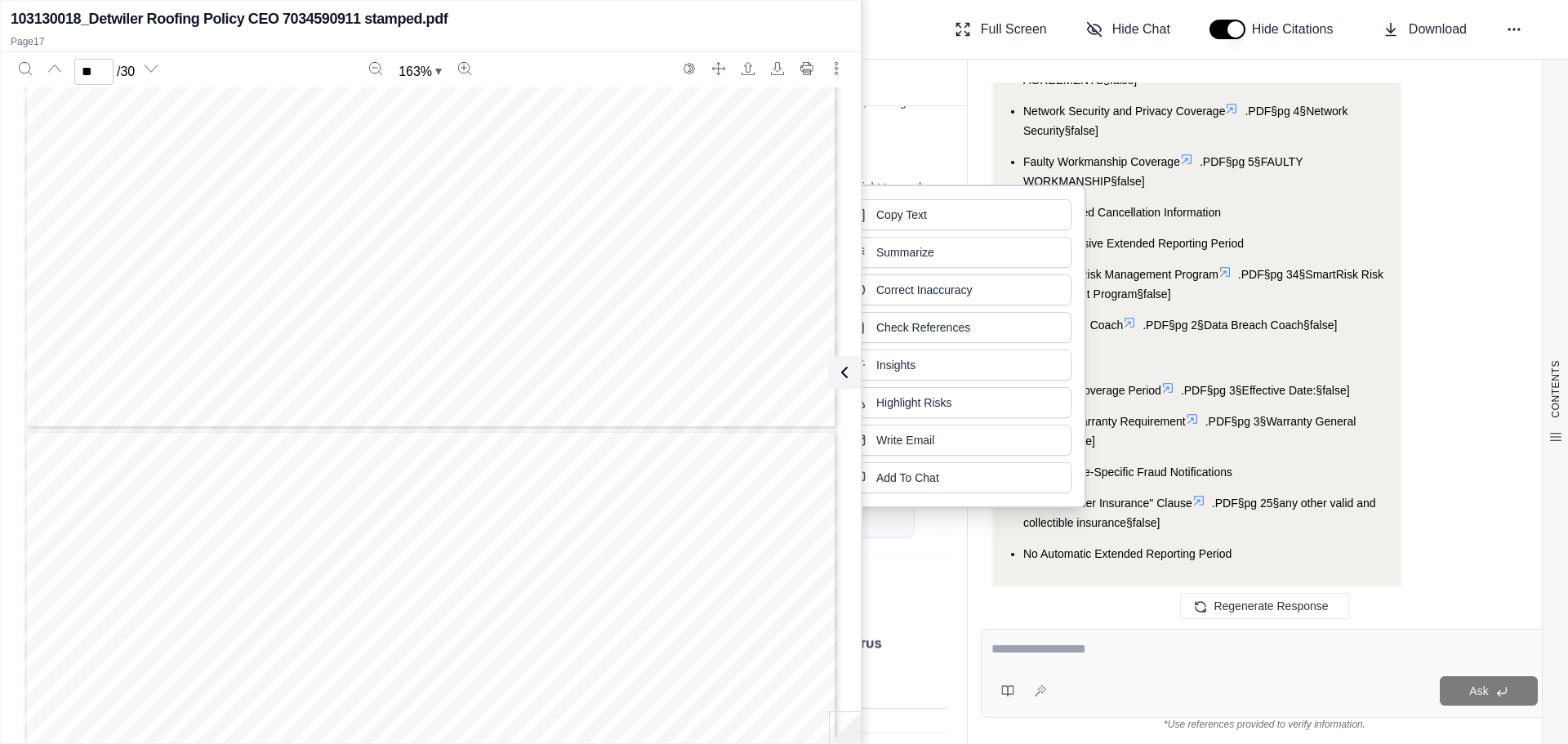
scroll to position [16540, 0]
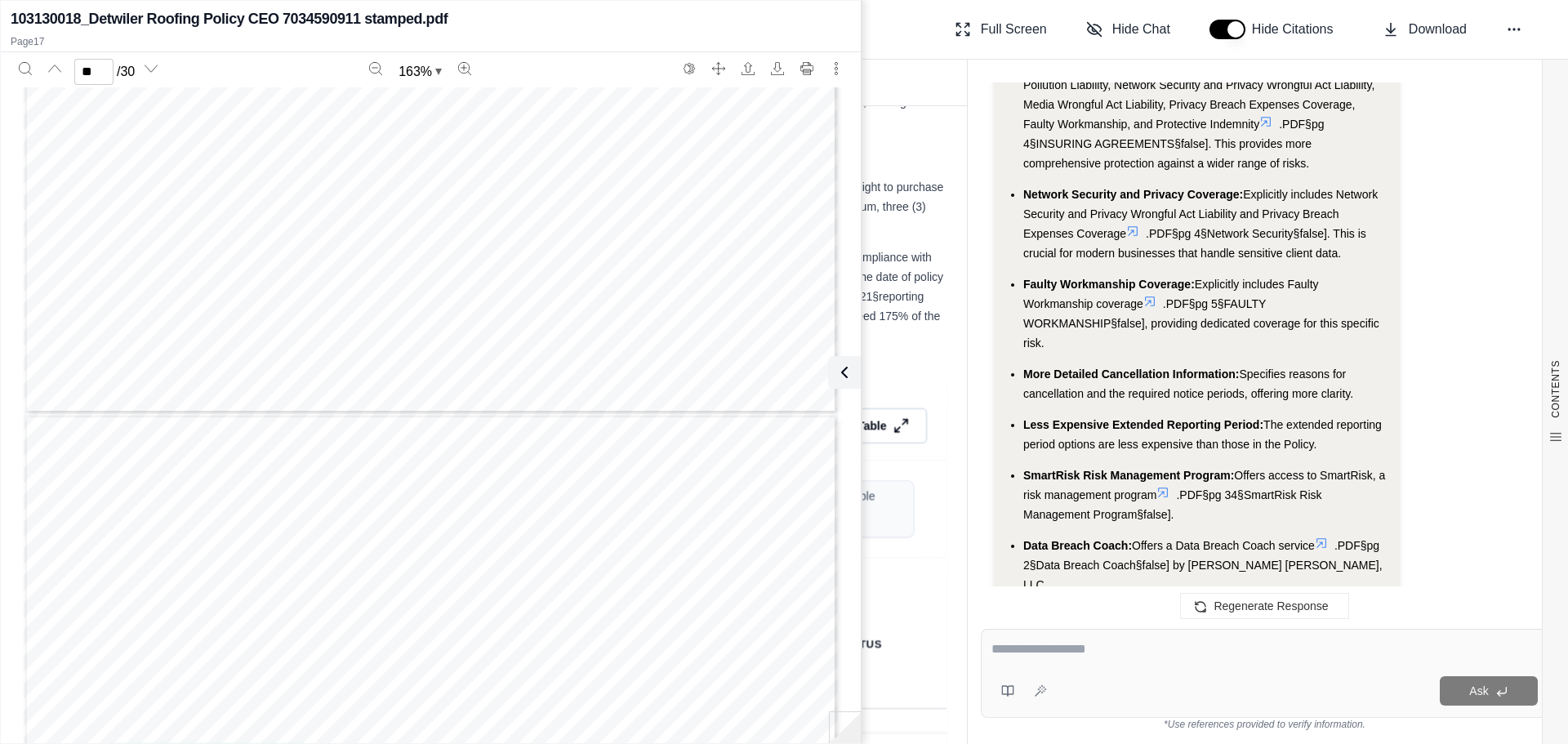
scroll to position [5183, 0]
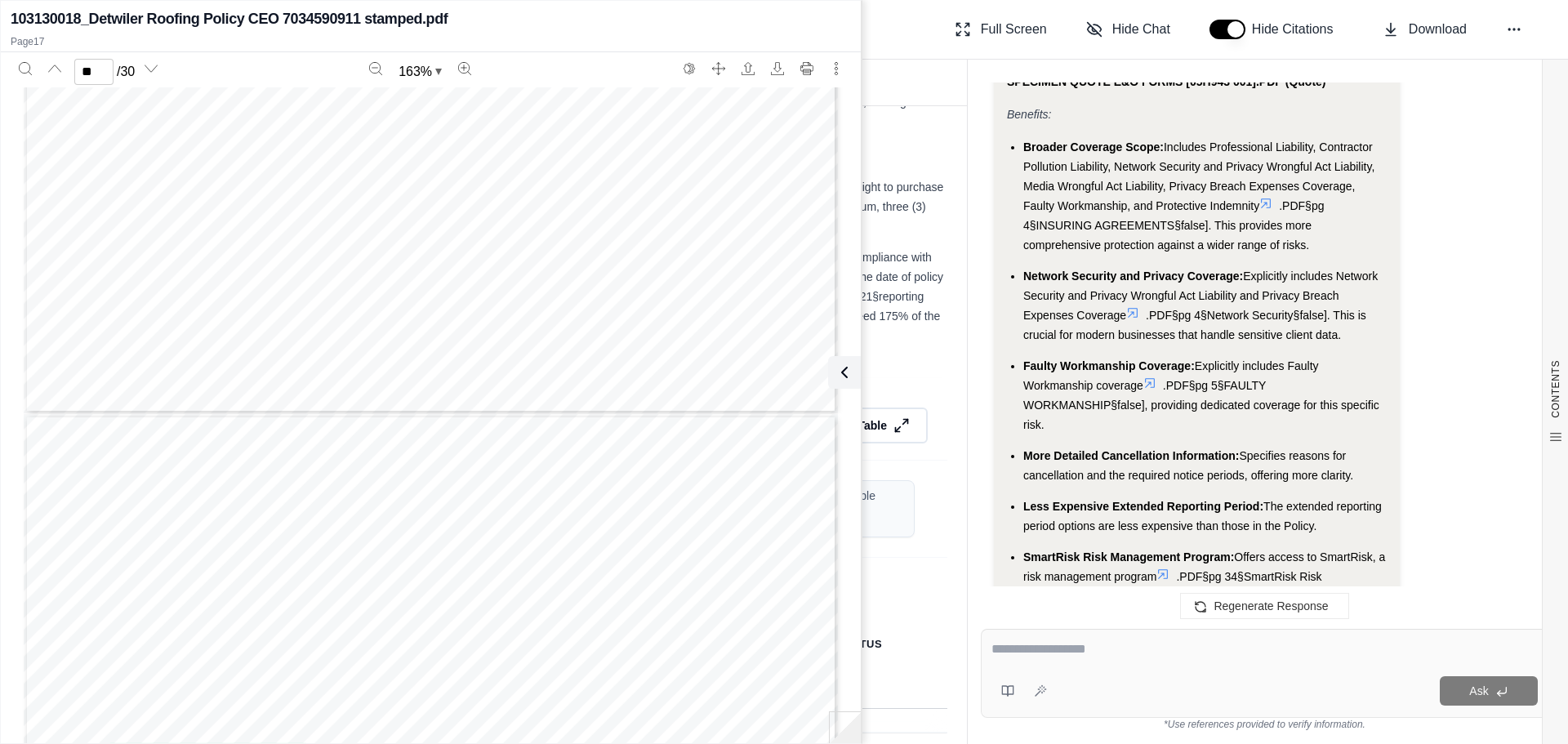
click at [845, 383] on button at bounding box center [845, 372] width 33 height 33
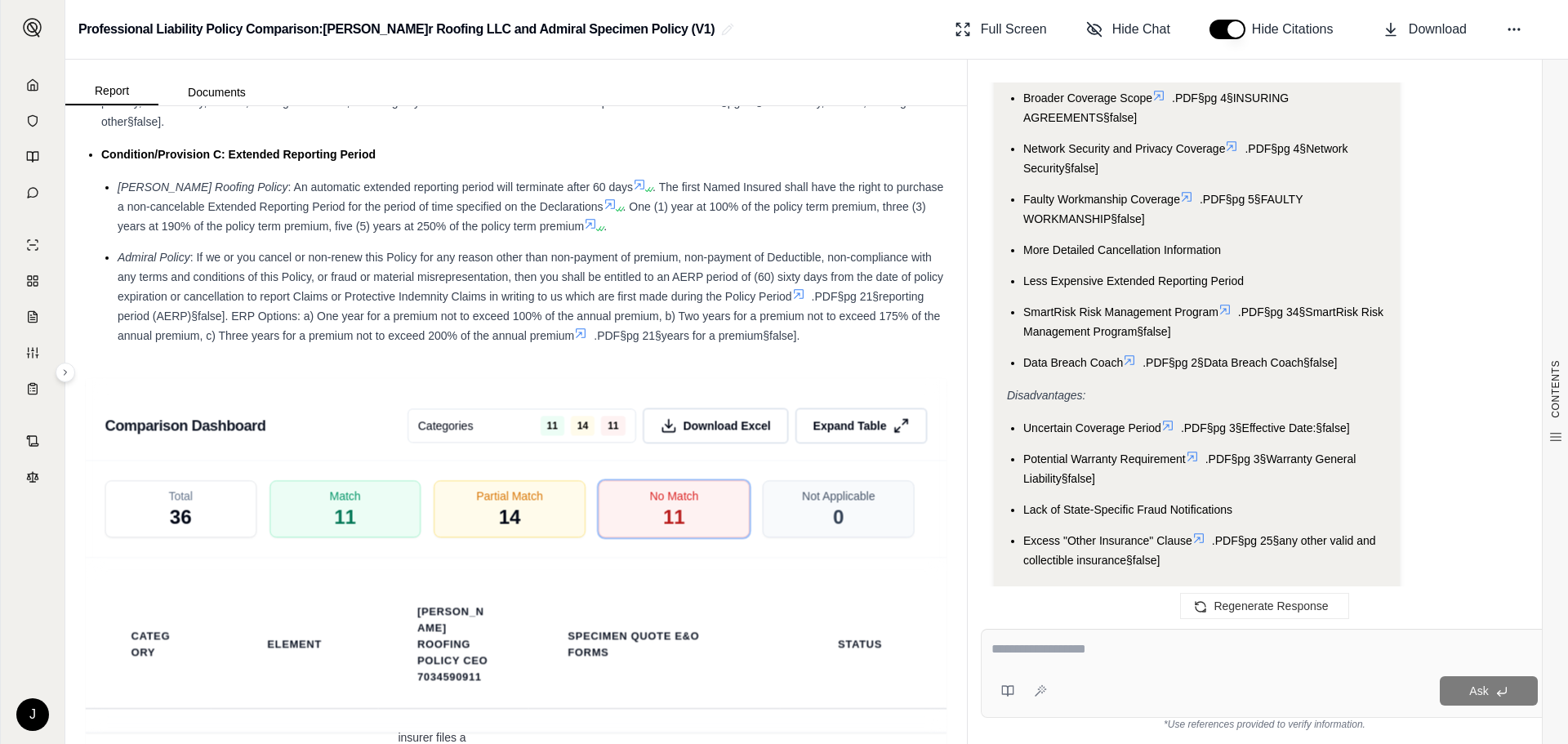
scroll to position [6816, 0]
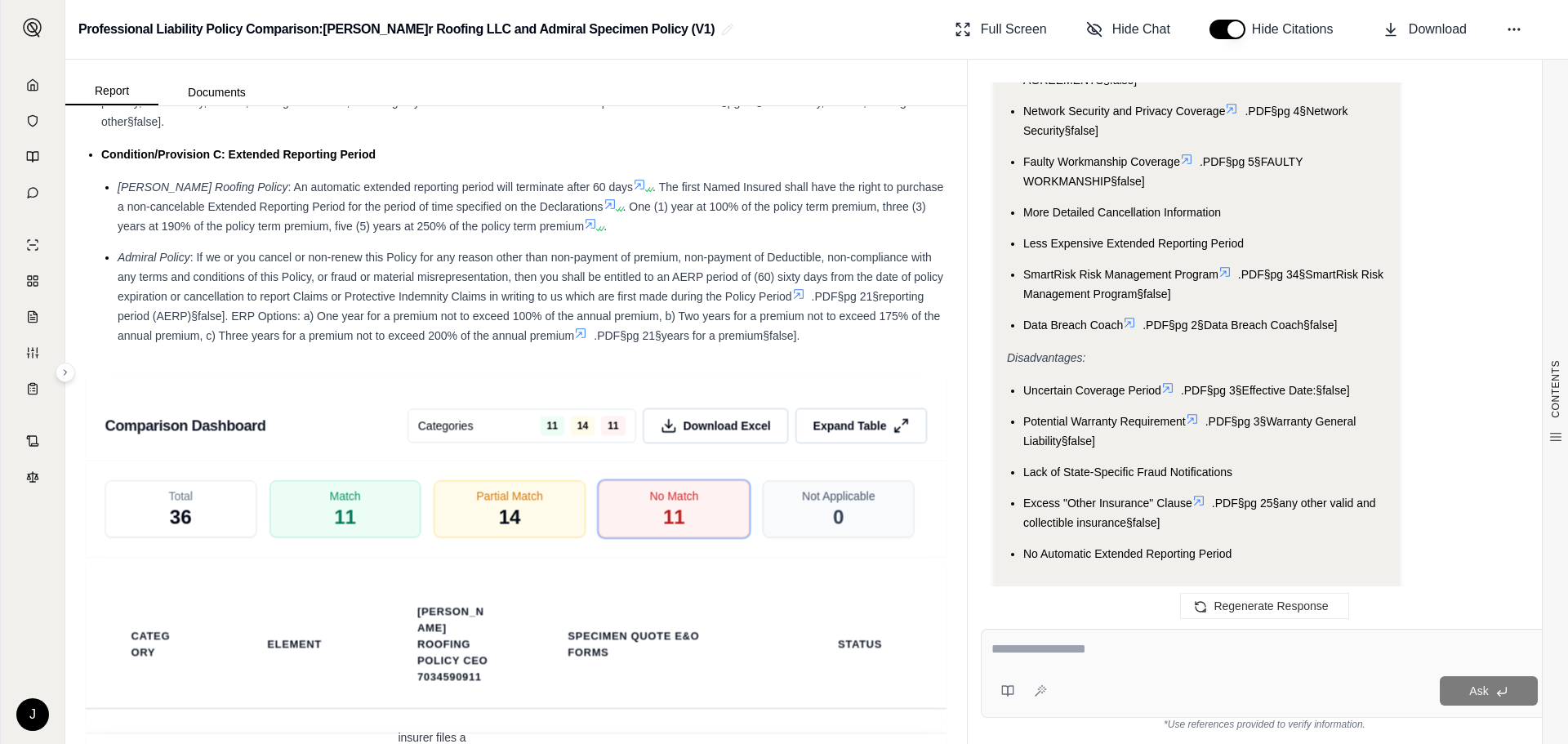
click at [1110, 650] on textarea at bounding box center [1265, 649] width 546 height 19
type textarea "**********"
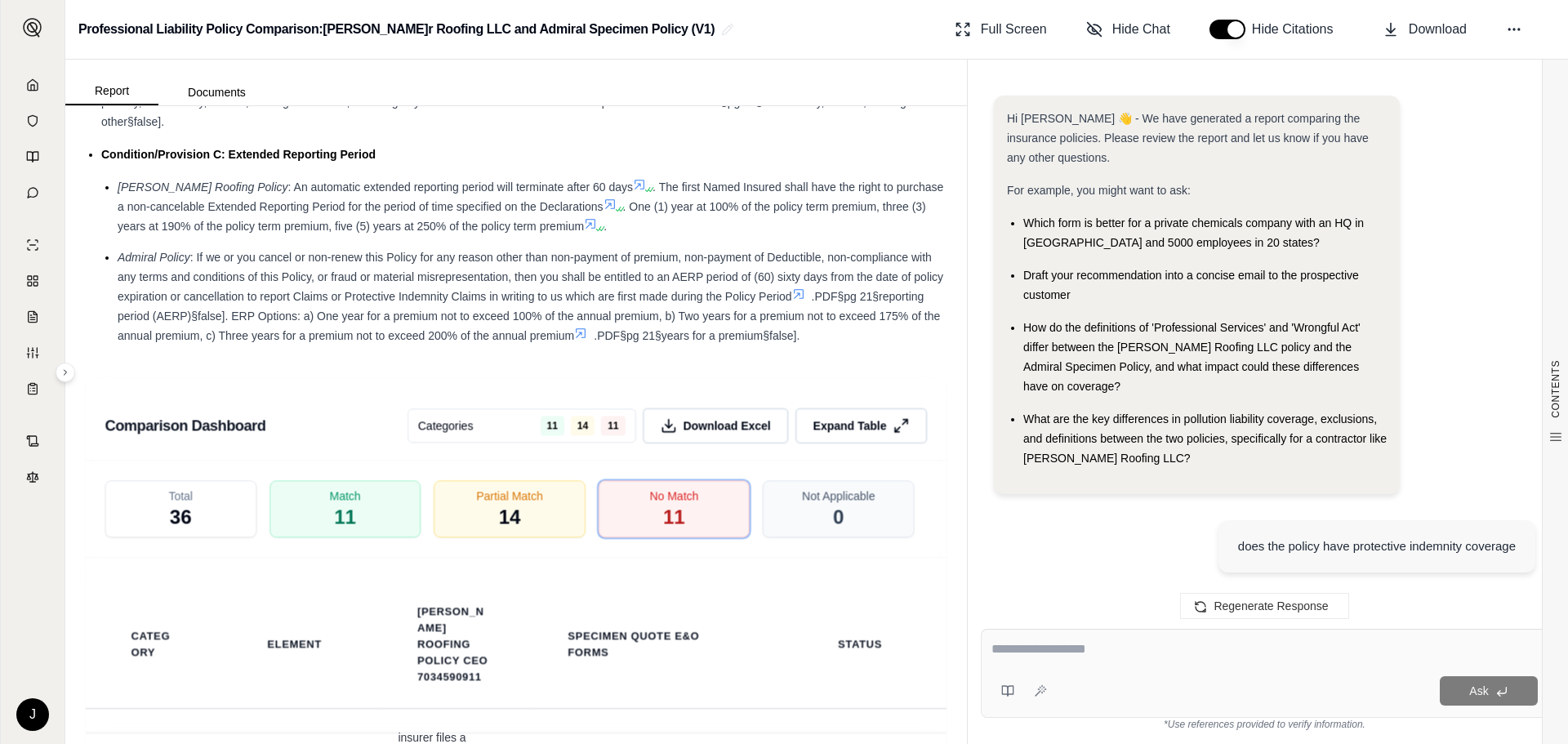
scroll to position [8303, 0]
